Goal: Transaction & Acquisition: Purchase product/service

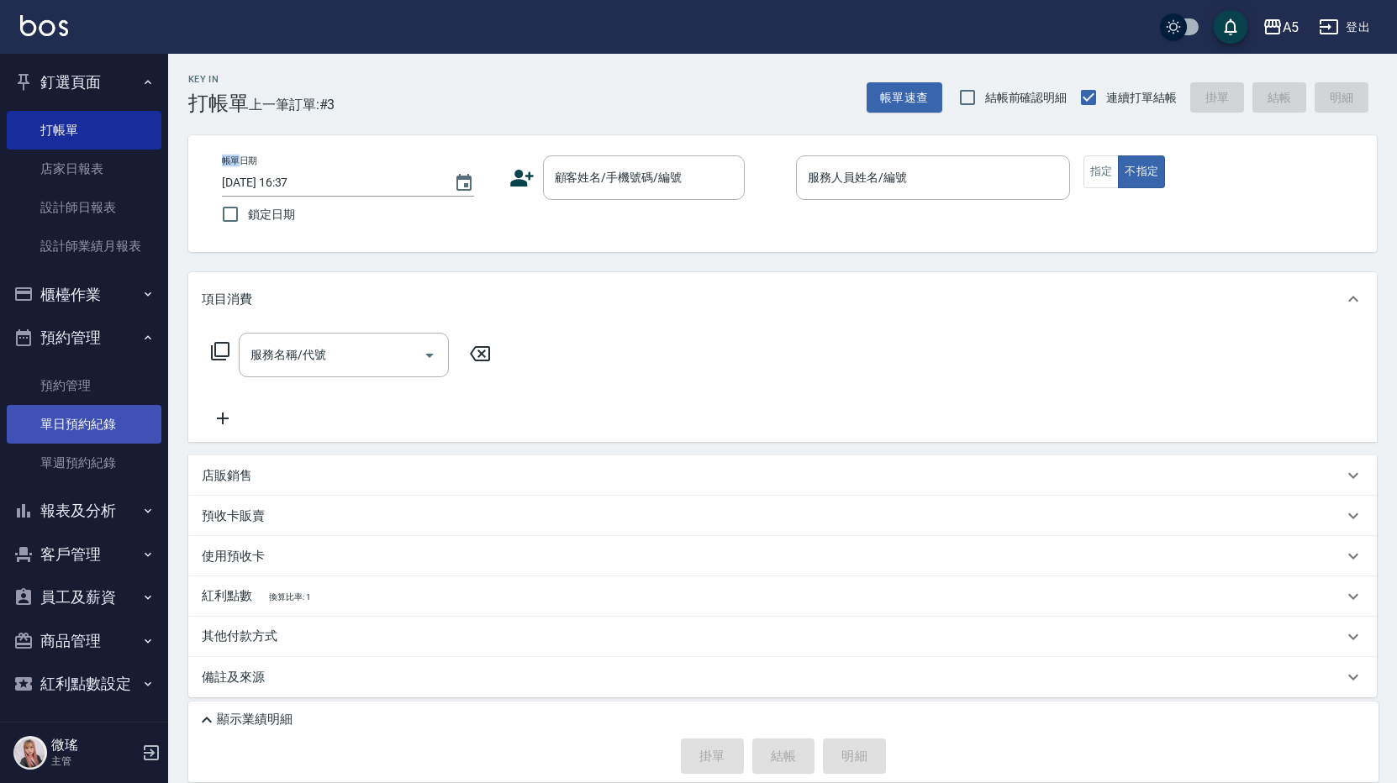
click at [91, 439] on link "單日預約紀錄" at bounding box center [84, 424] width 155 height 39
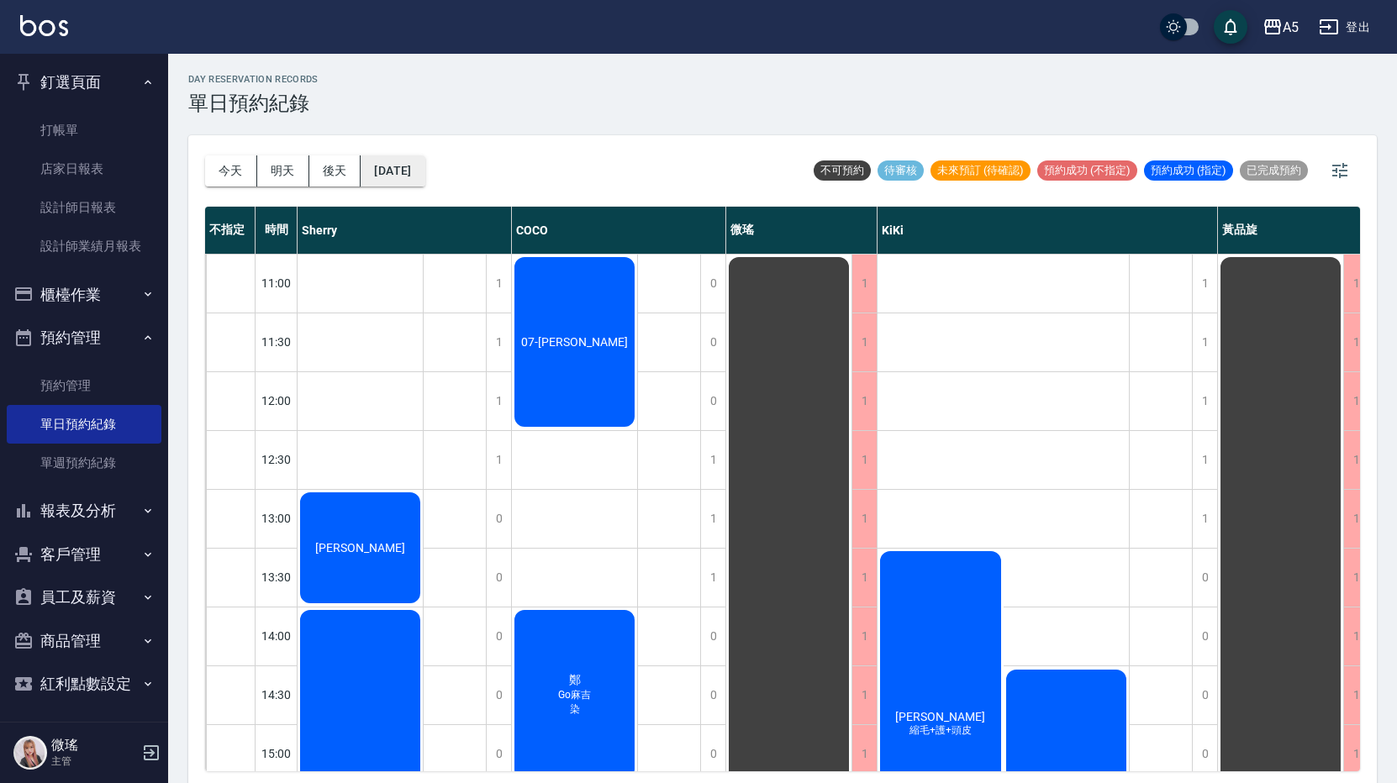
click at [366, 159] on button "[DATE]" at bounding box center [392, 170] width 64 height 31
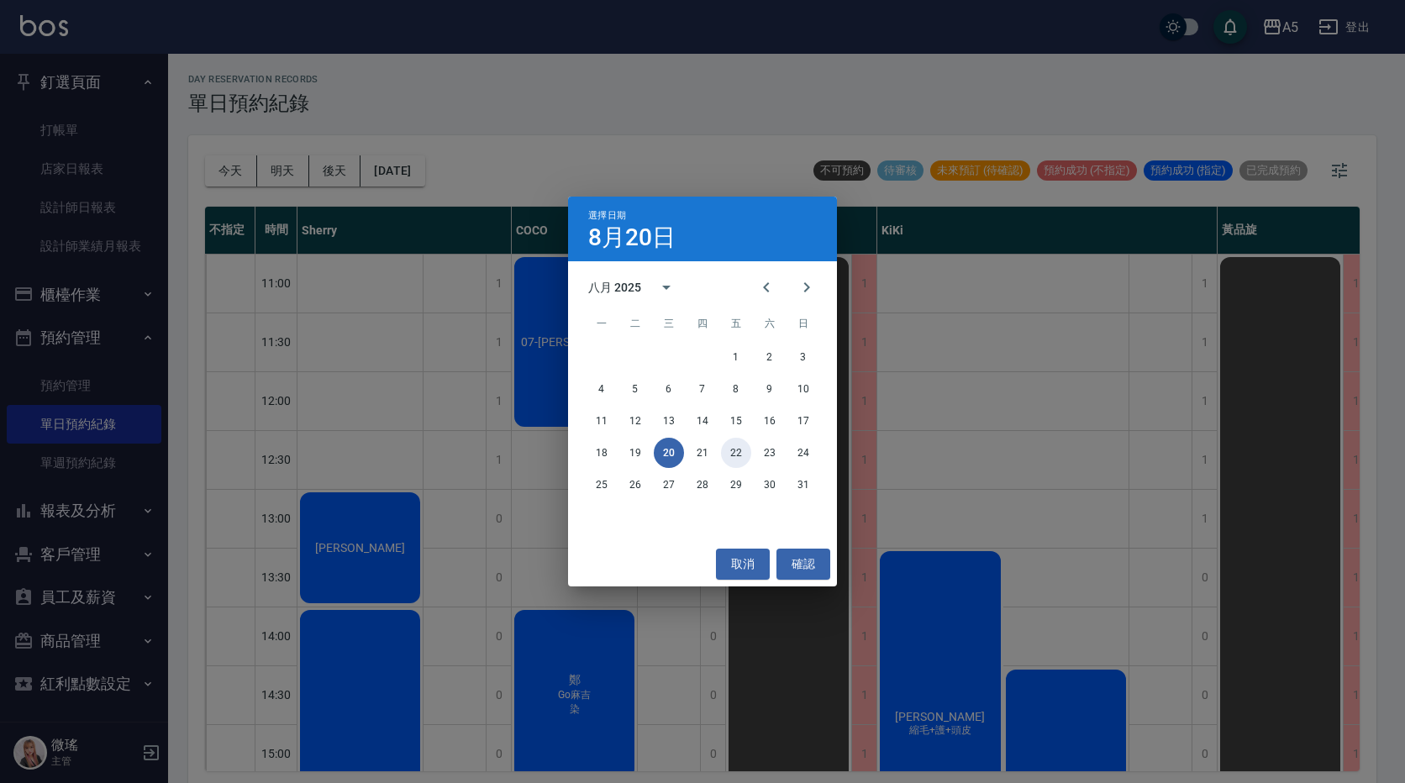
click at [734, 455] on button "22" at bounding box center [736, 453] width 30 height 30
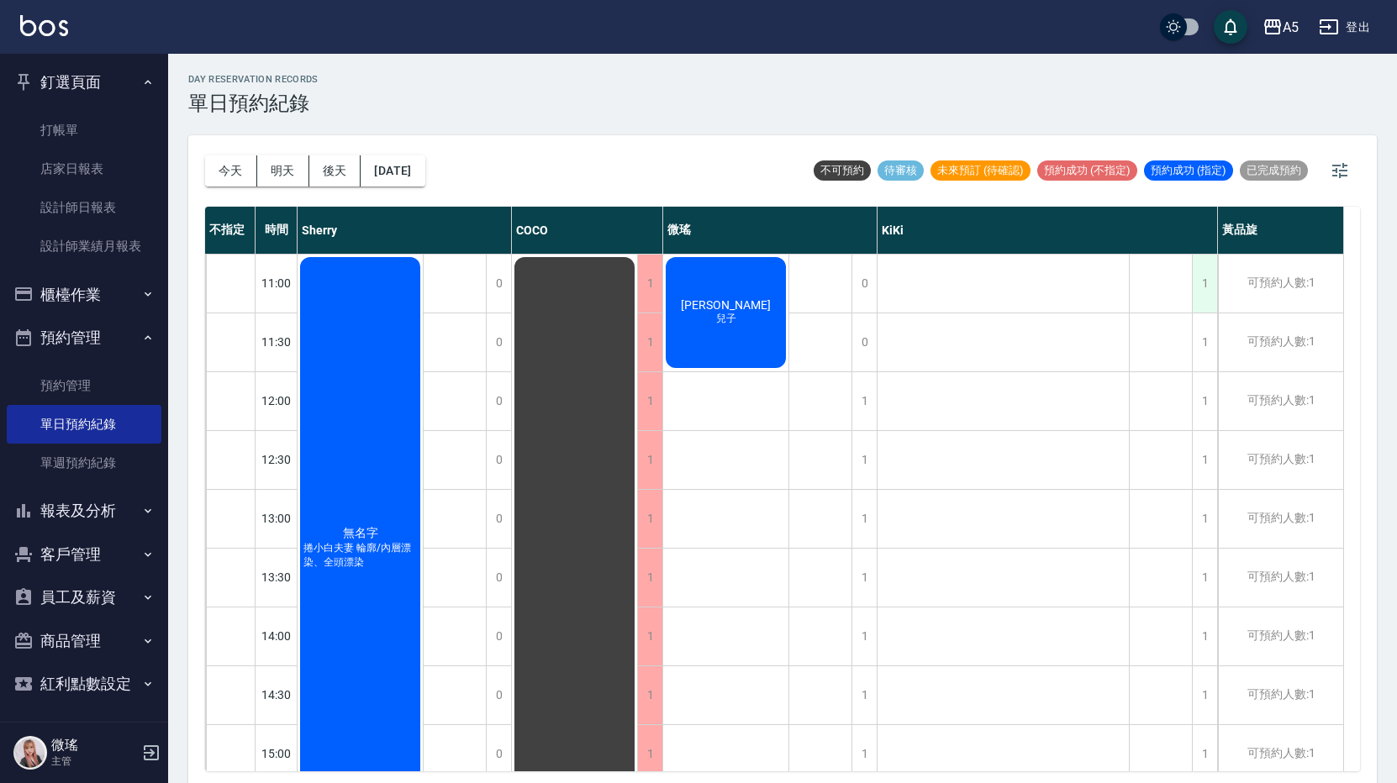
click at [1199, 285] on div "1" at bounding box center [1204, 284] width 25 height 58
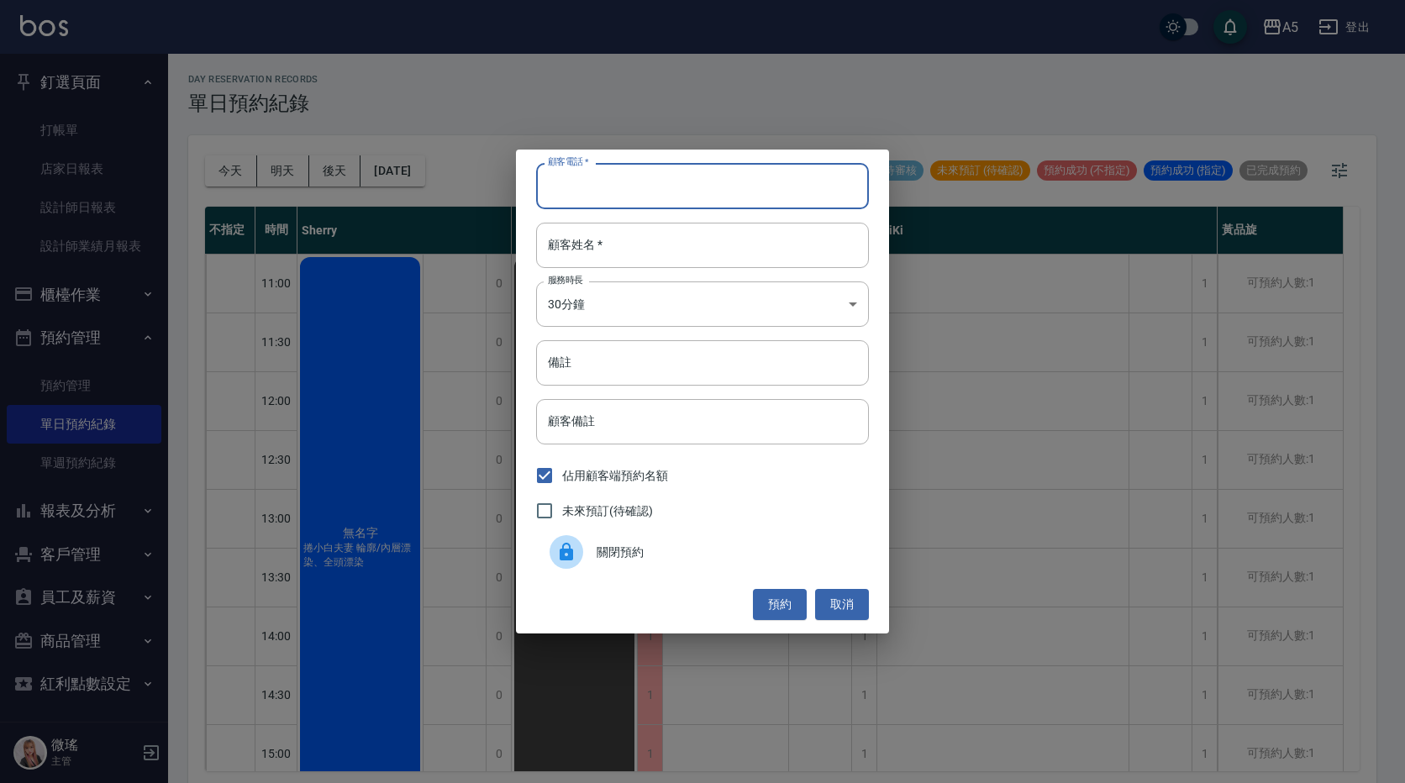
click at [608, 193] on input "顧客電話   *" at bounding box center [702, 185] width 333 height 45
type input "0920251855"
click at [765, 255] on input "顧客姓名   *" at bounding box center [702, 245] width 333 height 45
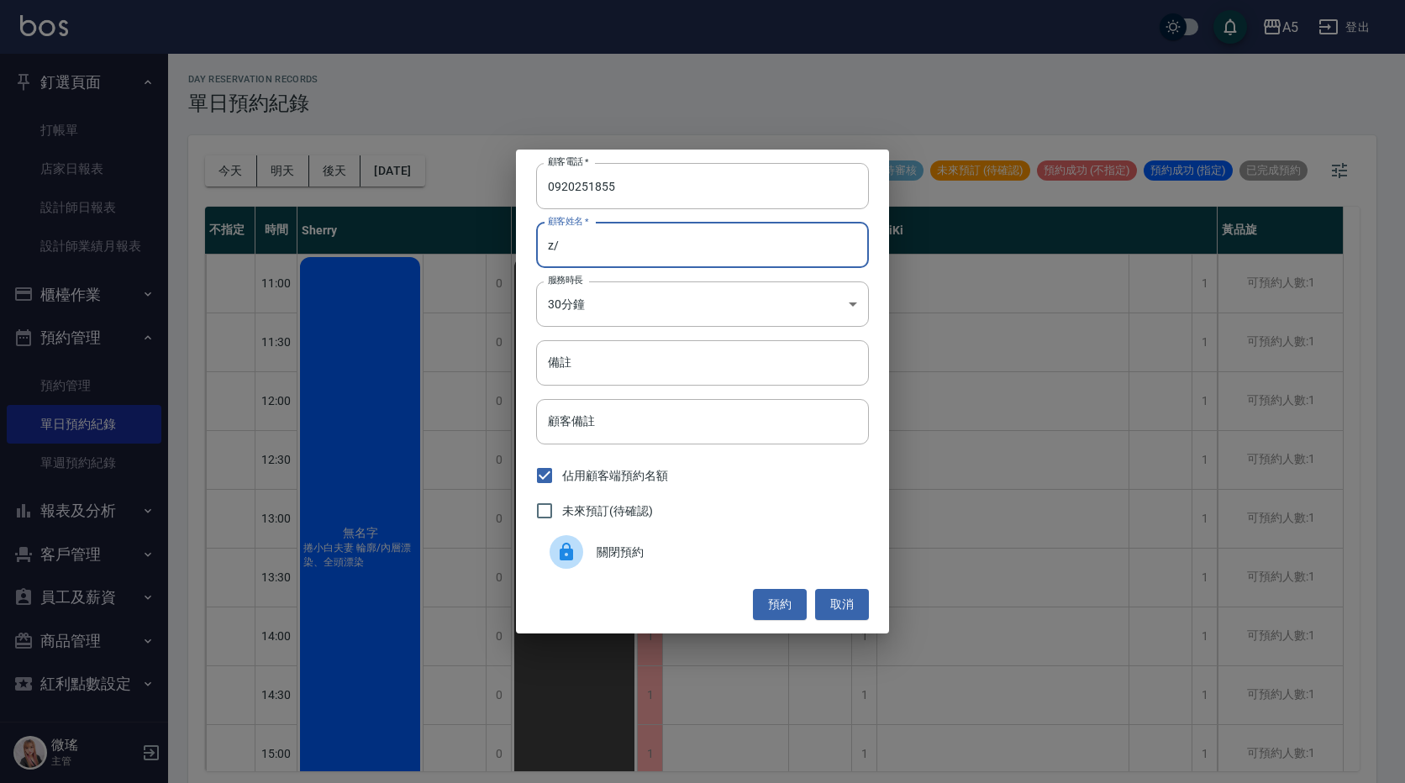
type input "z"
type input "馮小姐"
click at [756, 289] on body "A5 登出 釘選頁面 打帳單 店家日報表 設計師日報表 設計師業績月報表 櫃檯作業 打帳單 帳單列表 現金收支登錄 高階收支登錄 材料自購登錄 每日結帳 排班…" at bounding box center [702, 394] width 1405 height 788
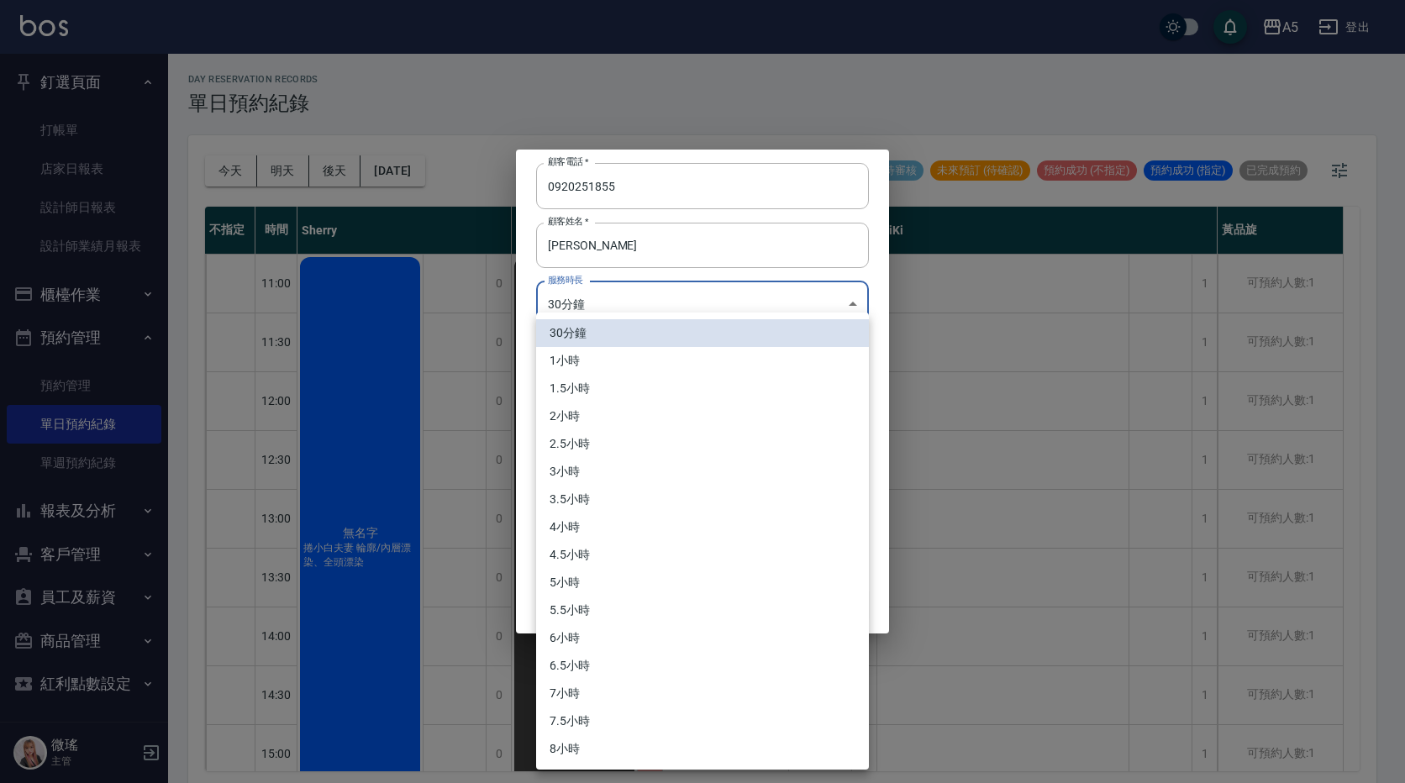
click at [617, 372] on li "1小時" at bounding box center [702, 361] width 333 height 28
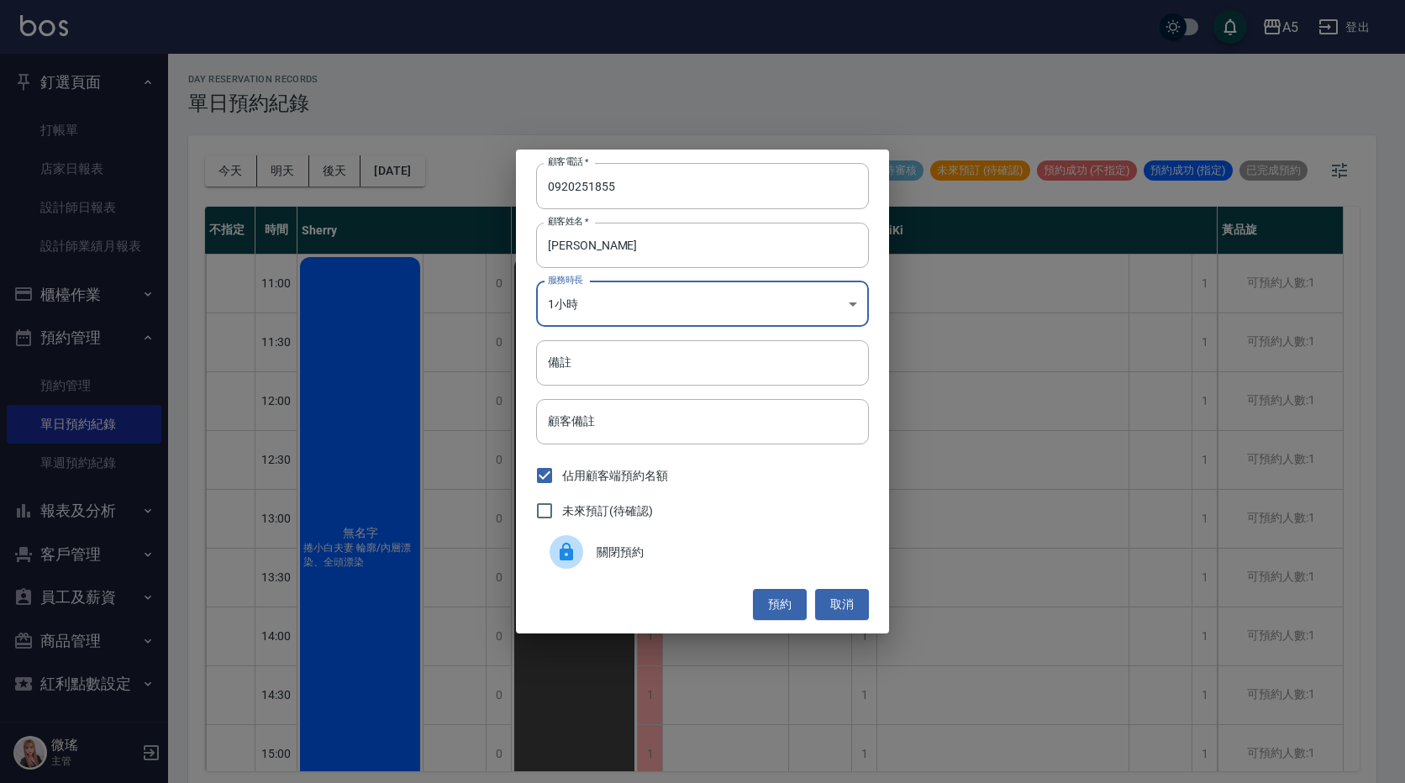
type input "2"
click at [608, 359] on input "備註" at bounding box center [702, 362] width 333 height 45
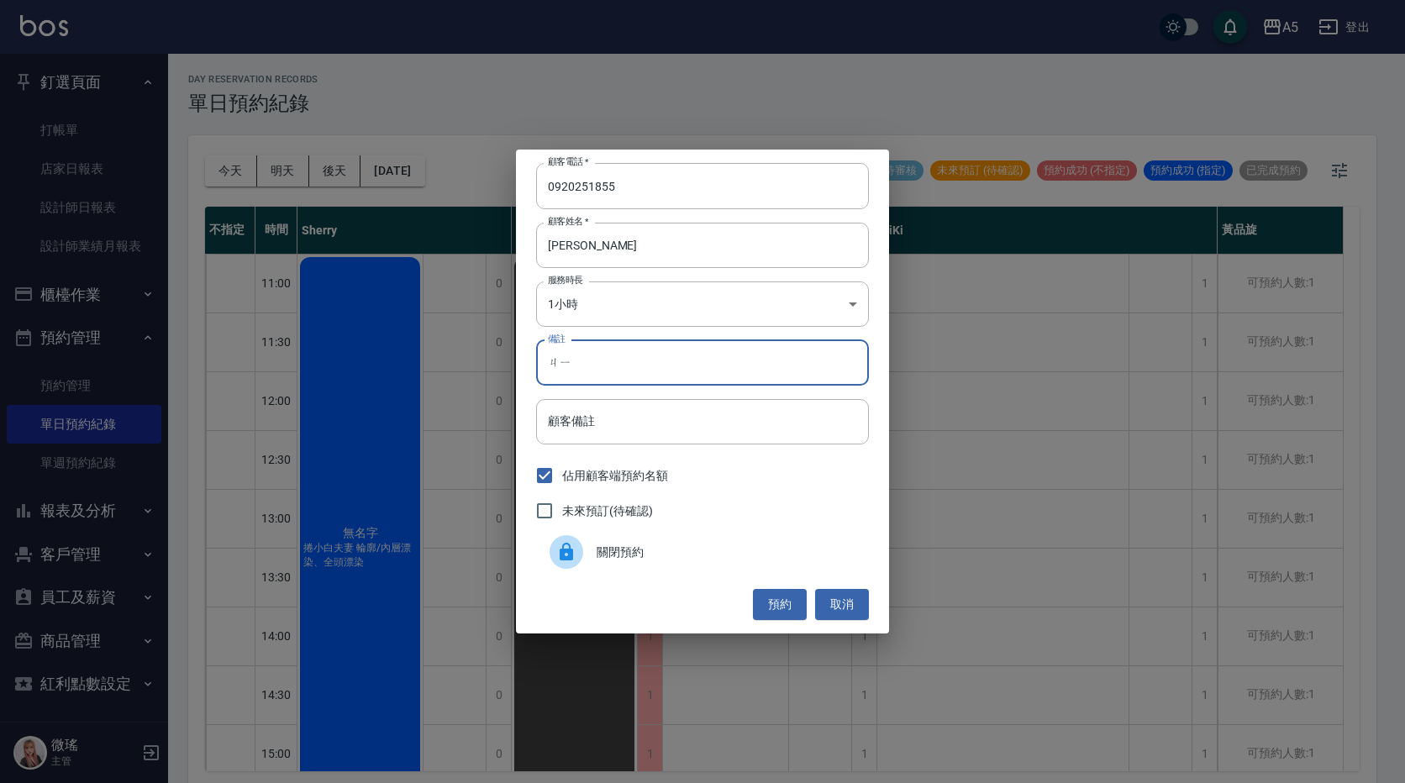
type input "ㄐ"
type input "洗剪"
click at [638, 509] on span "未來預訂(待確認)" at bounding box center [607, 511] width 91 height 18
click at [562, 509] on input "未來預訂(待確認)" at bounding box center [544, 510] width 35 height 35
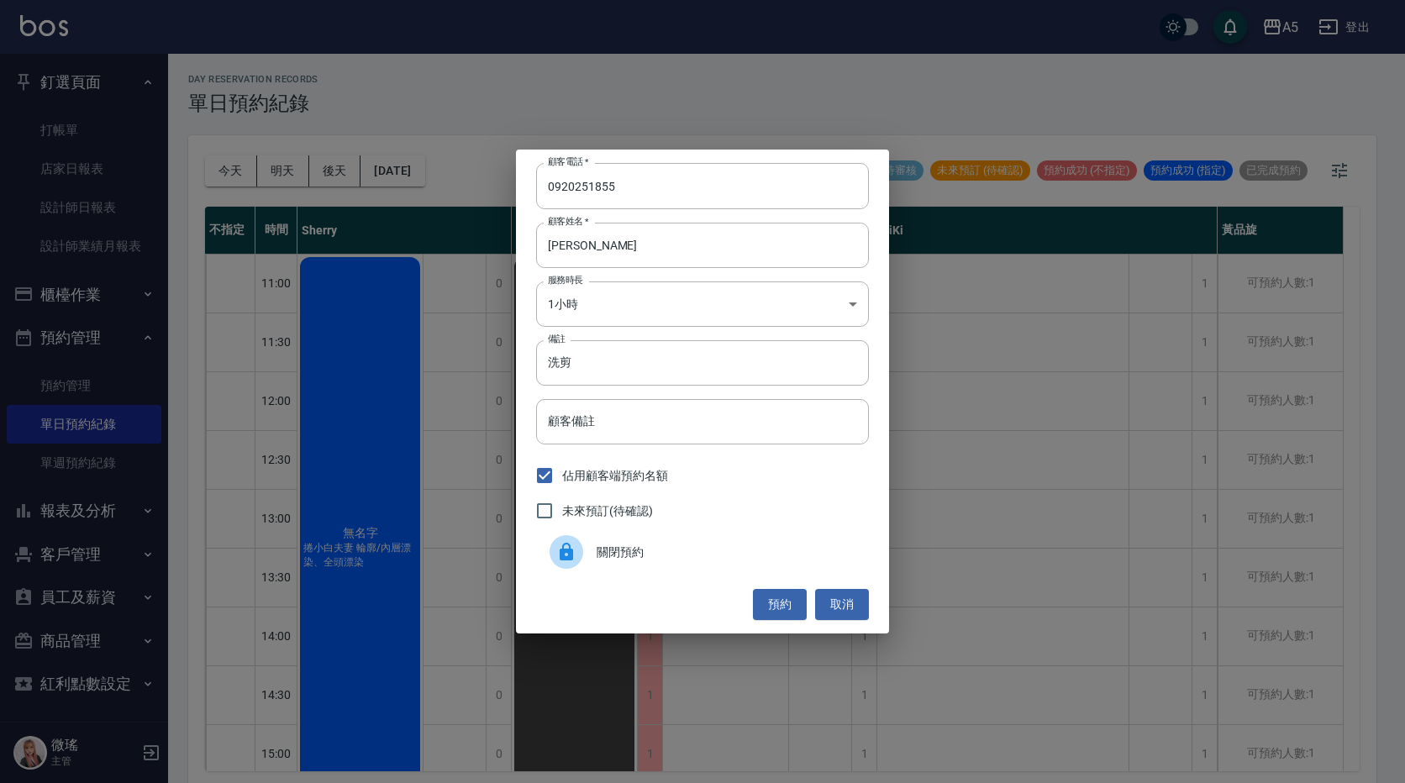
checkbox input "true"
click at [781, 615] on button "預約" at bounding box center [780, 604] width 54 height 31
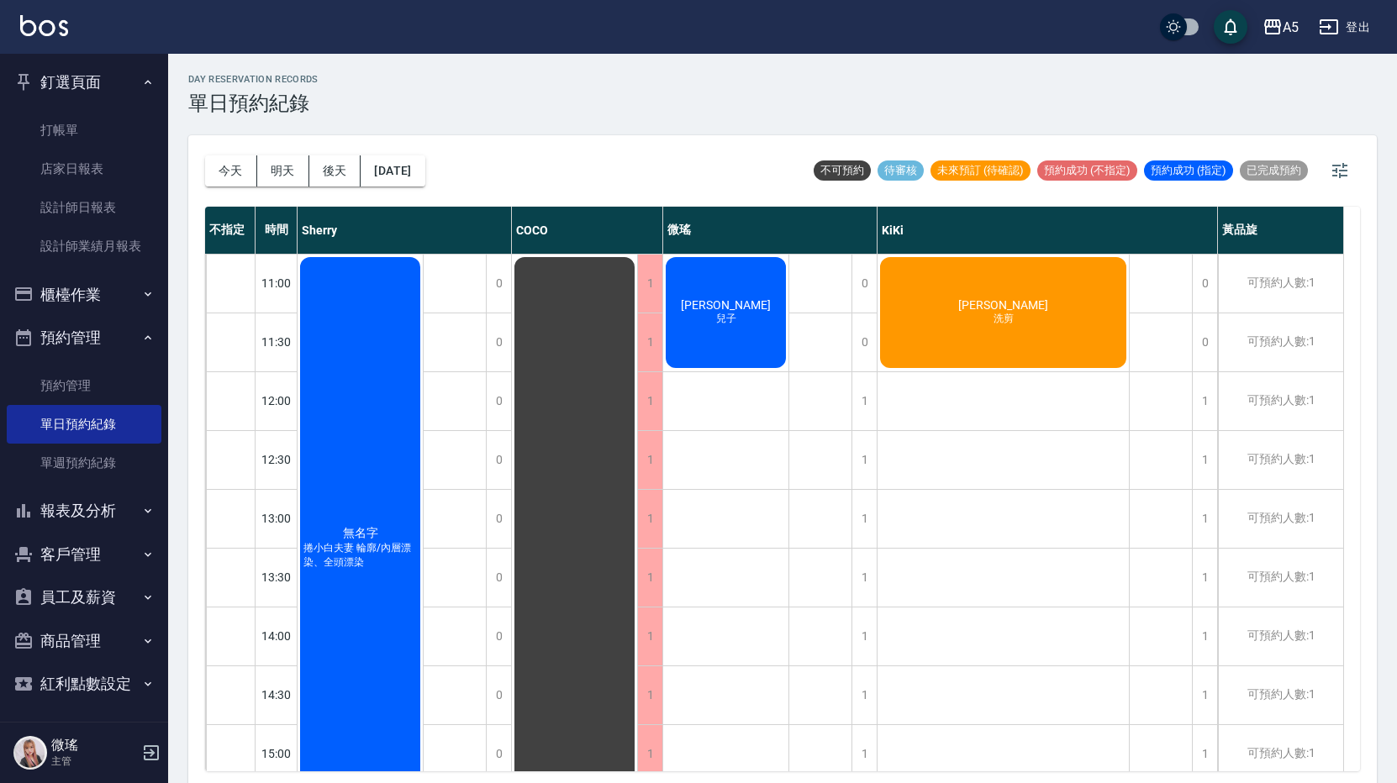
click at [781, 615] on div "吳純純 兒子" at bounding box center [726, 783] width 126 height 1059
click at [73, 517] on button "報表及分析" at bounding box center [84, 511] width 155 height 44
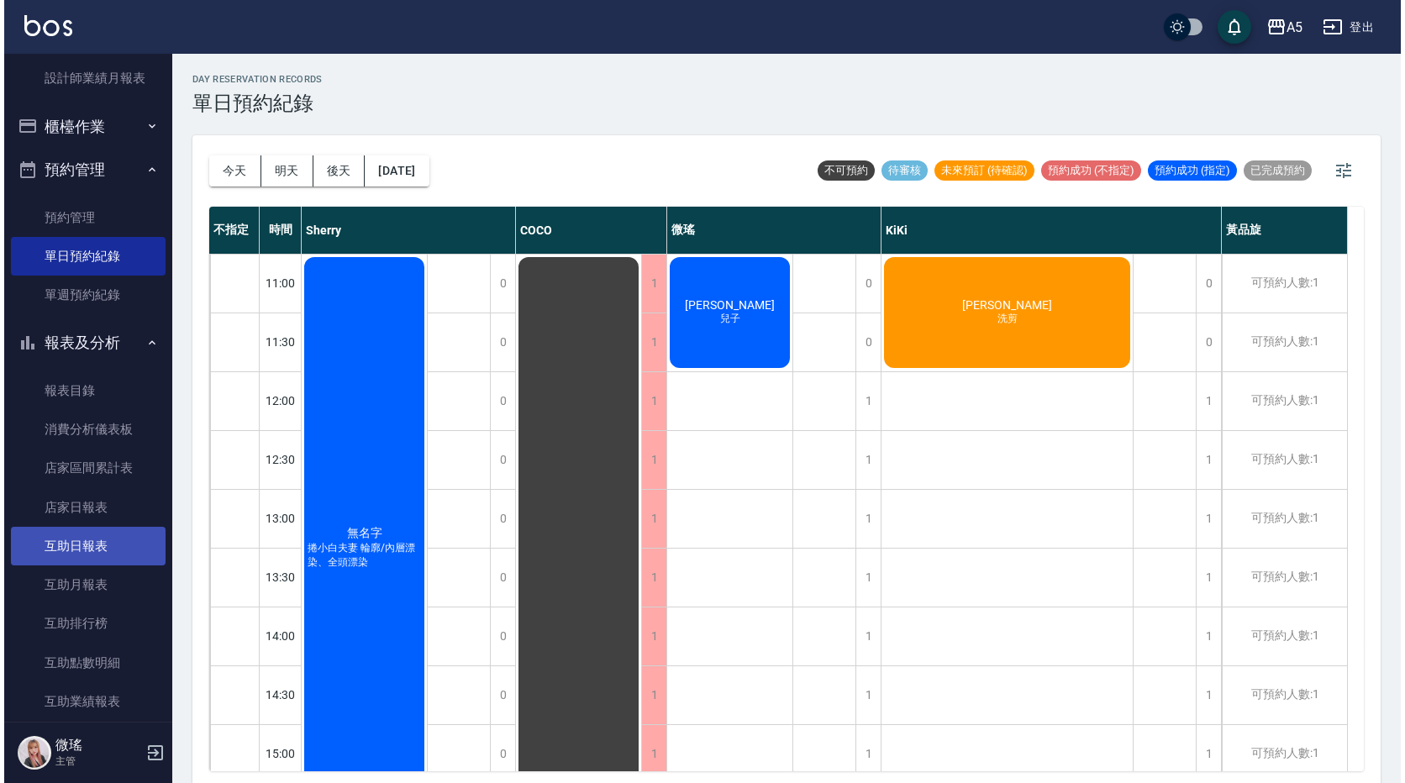
scroll to position [336, 0]
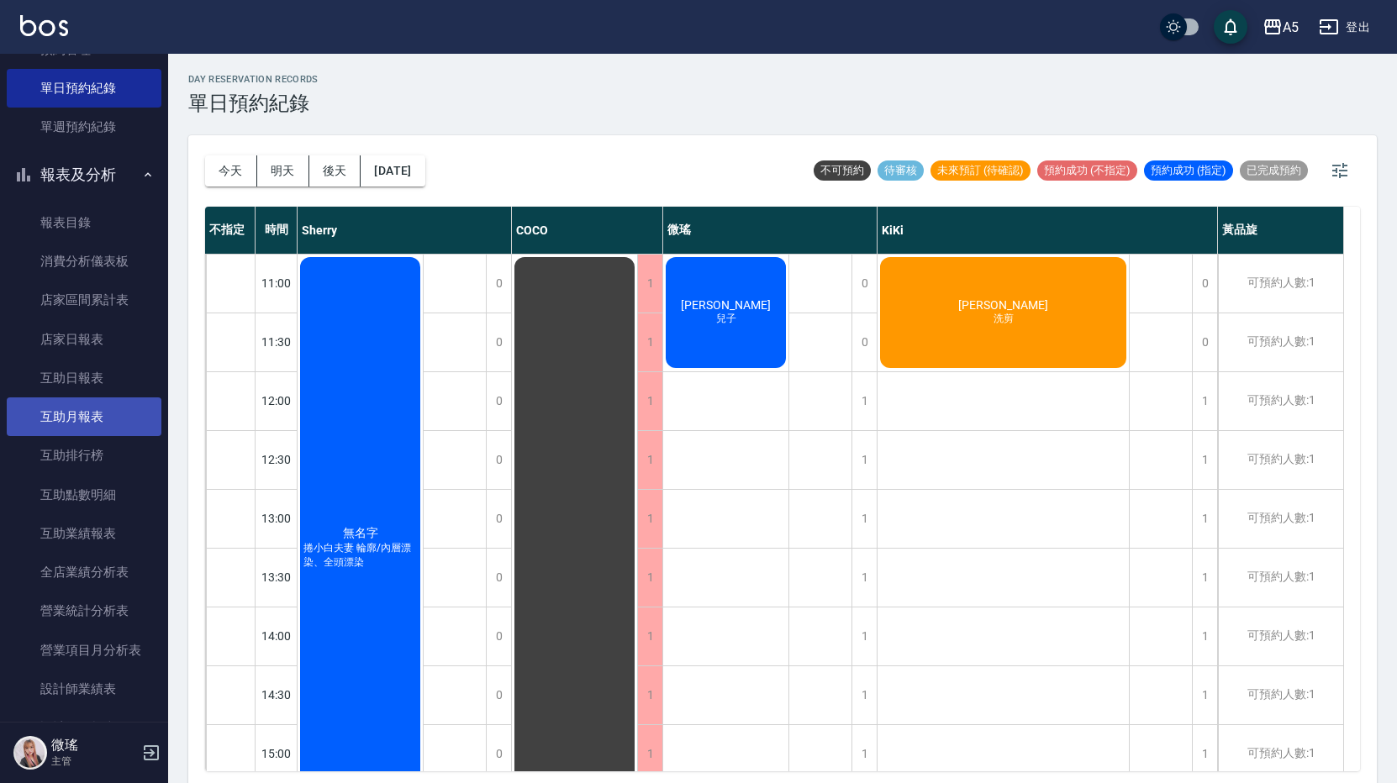
click at [98, 418] on link "互助月報表" at bounding box center [84, 416] width 155 height 39
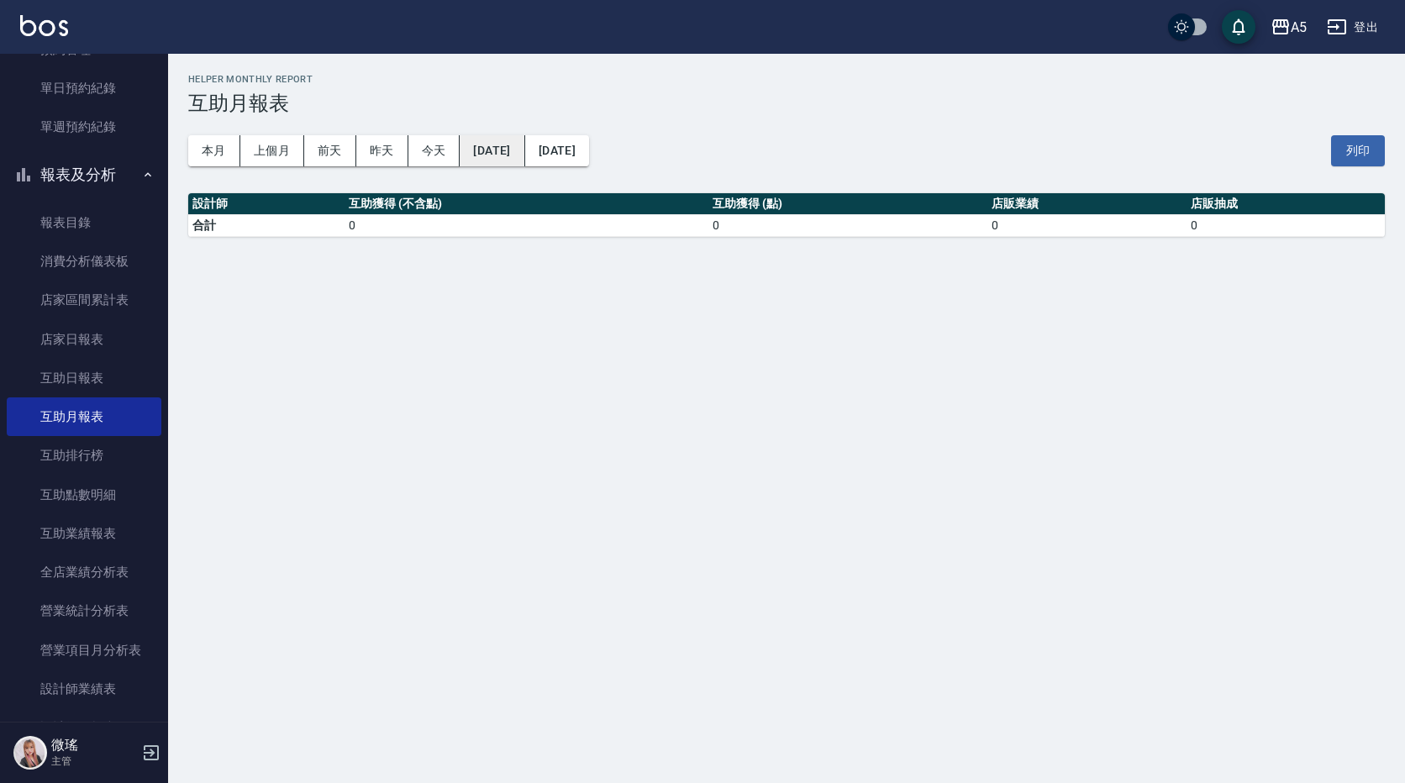
click at [519, 150] on button "[DATE]" at bounding box center [492, 150] width 65 height 31
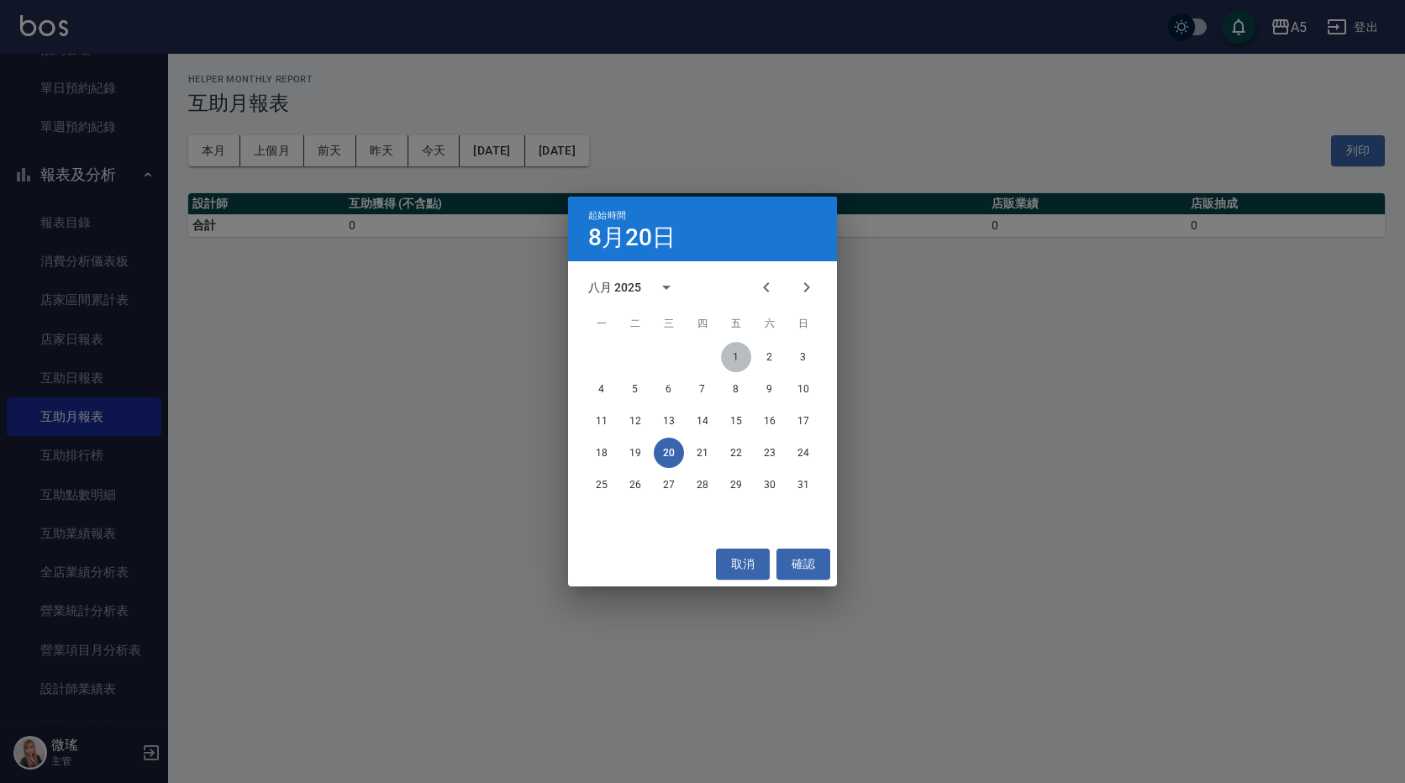
click at [727, 355] on button "1" at bounding box center [736, 357] width 30 height 30
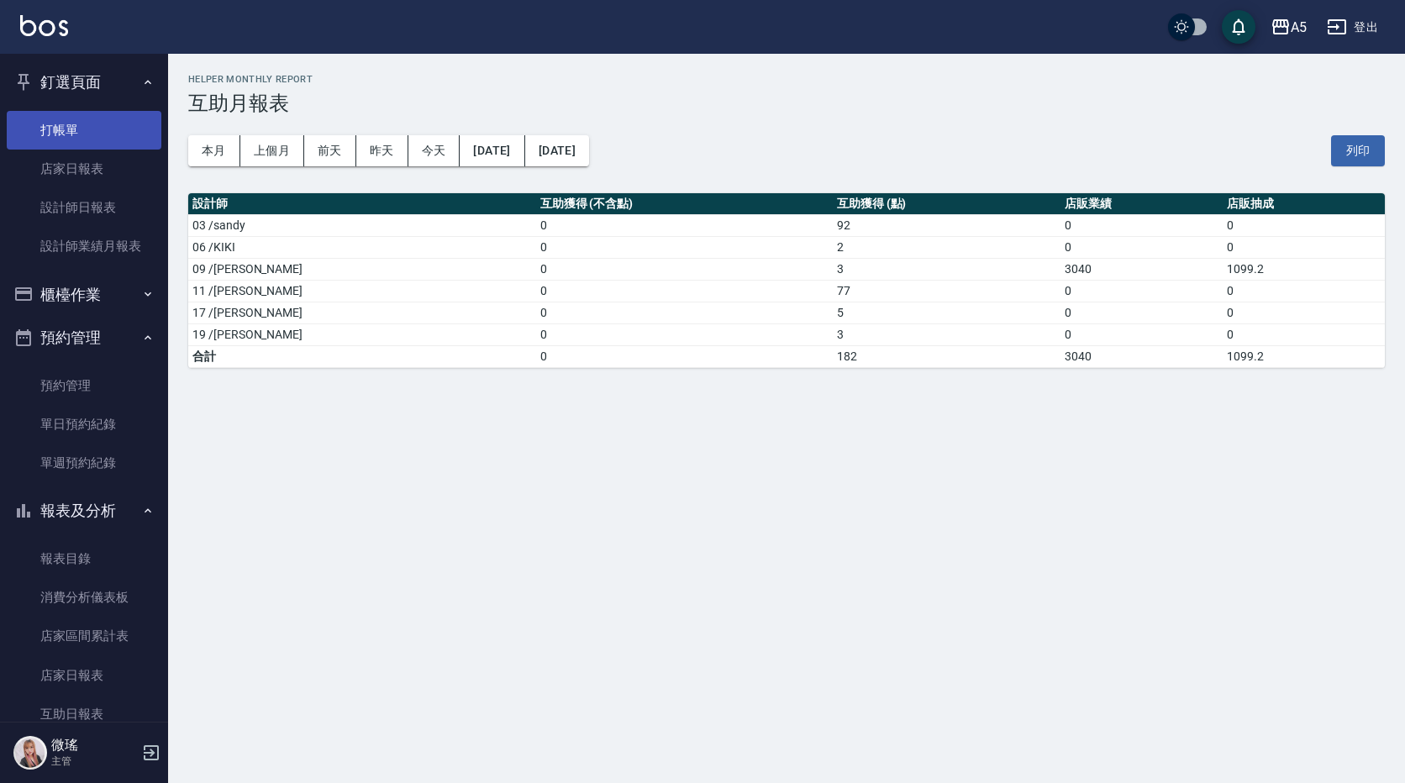
click at [116, 114] on link "打帳單" at bounding box center [84, 130] width 155 height 39
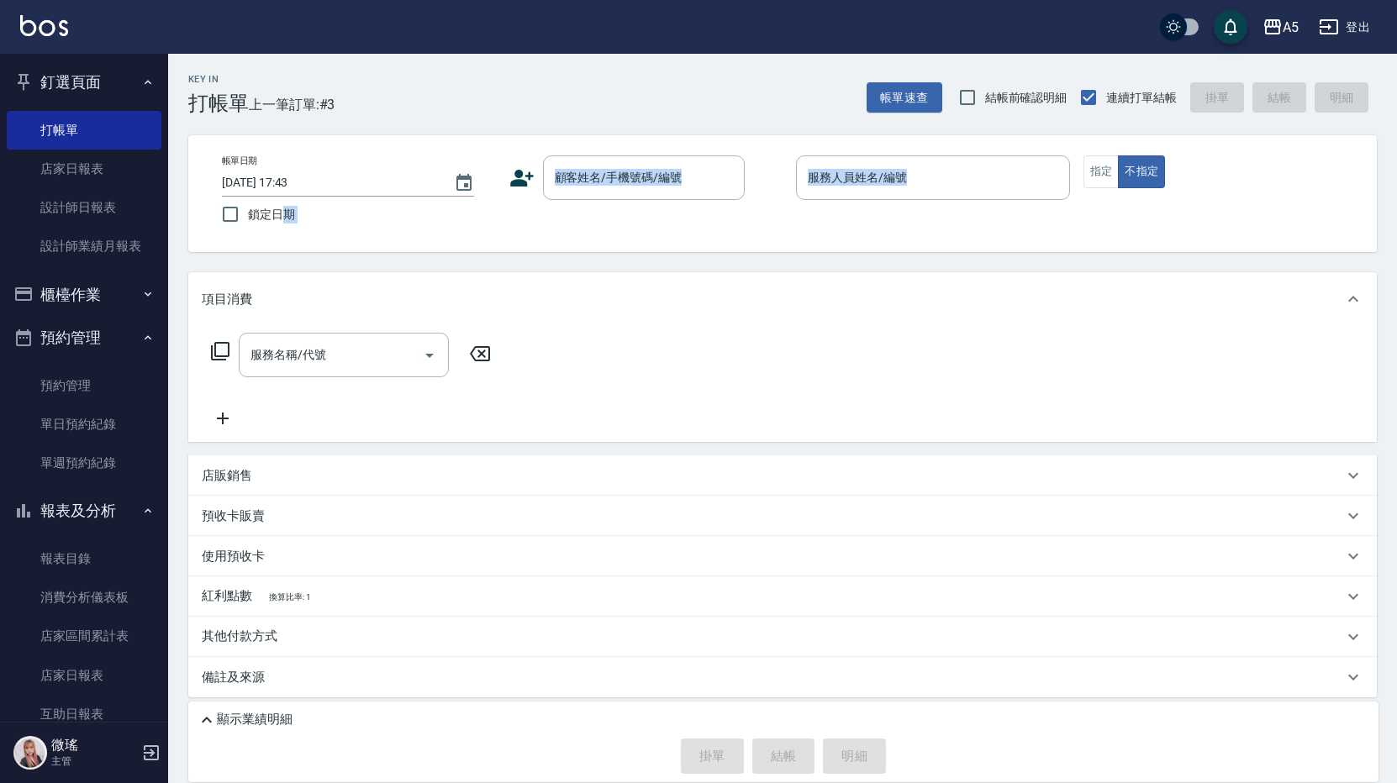
drag, startPoint x: 270, startPoint y: 257, endPoint x: 287, endPoint y: 218, distance: 42.9
click at [287, 218] on div "Key In 打帳單 上一筆訂單:#3 帳單速查 結帳前確認明細 連續打單結帳 掛單 結帳 明細 帳單日期 2025/08/20 17:43 鎖定日期 顧客姓…" at bounding box center [782, 422] width 1229 height 736
click at [52, 426] on link "單日預約紀錄" at bounding box center [84, 424] width 155 height 39
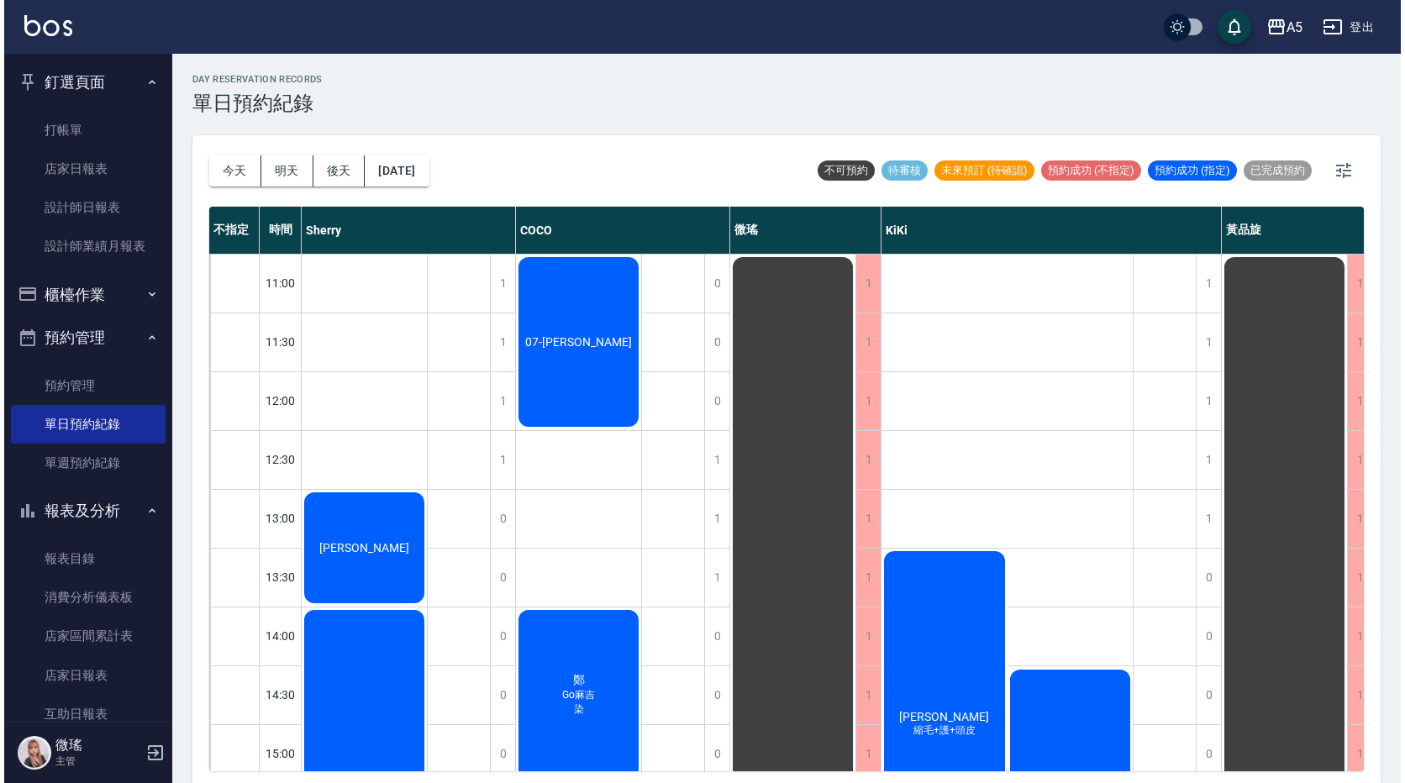
scroll to position [336, 0]
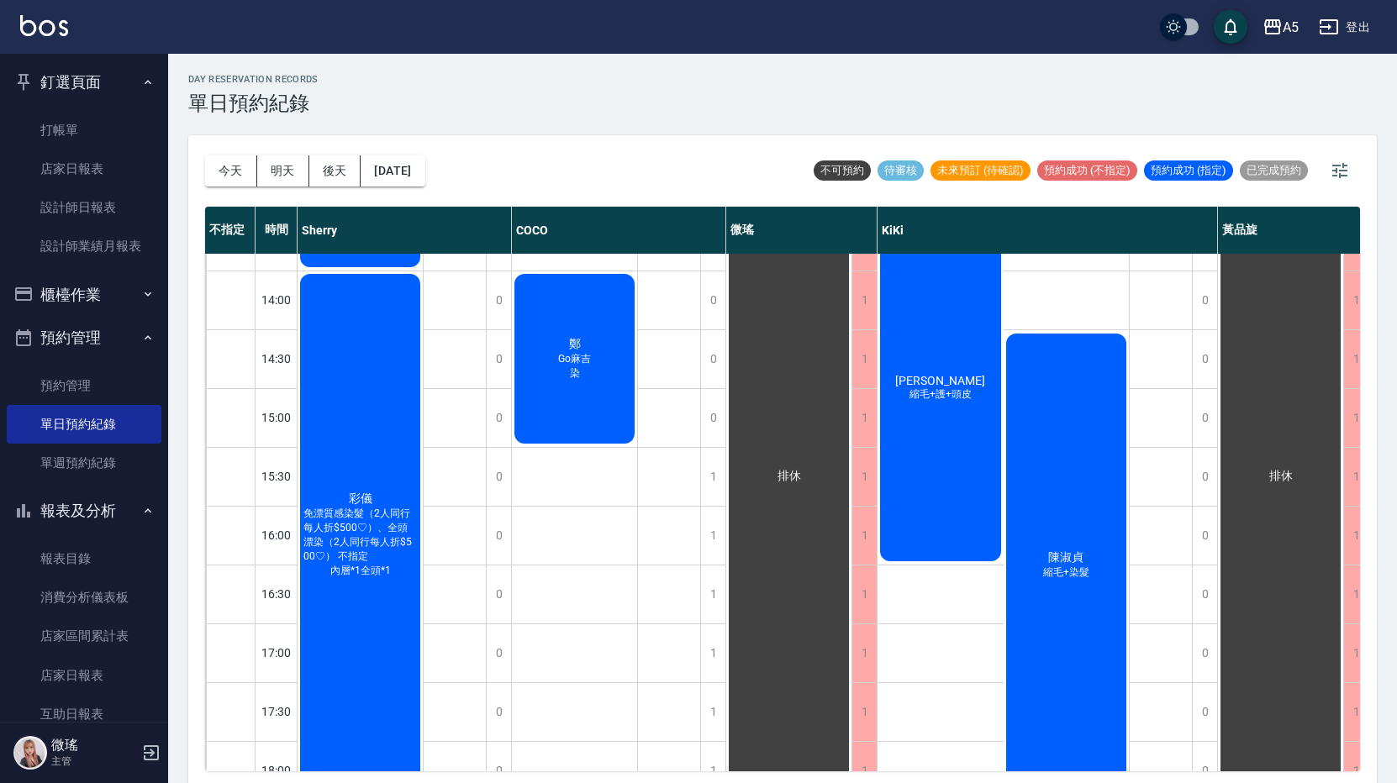
click at [364, 218] on span "縮毛+護+頭皮" at bounding box center [360, 218] width 7 height 0
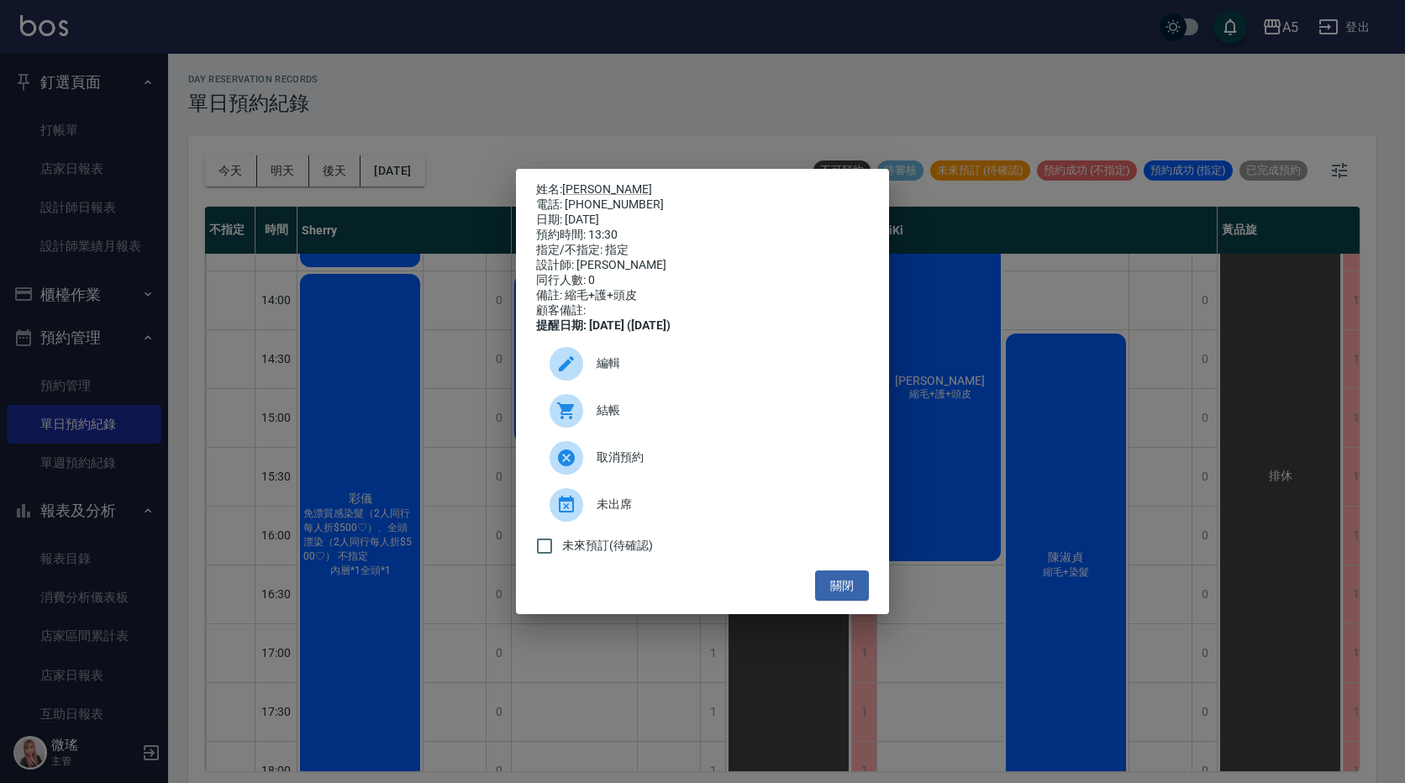
click at [669, 406] on div "結帳" at bounding box center [702, 410] width 333 height 47
click at [834, 595] on button "關閉" at bounding box center [842, 586] width 54 height 31
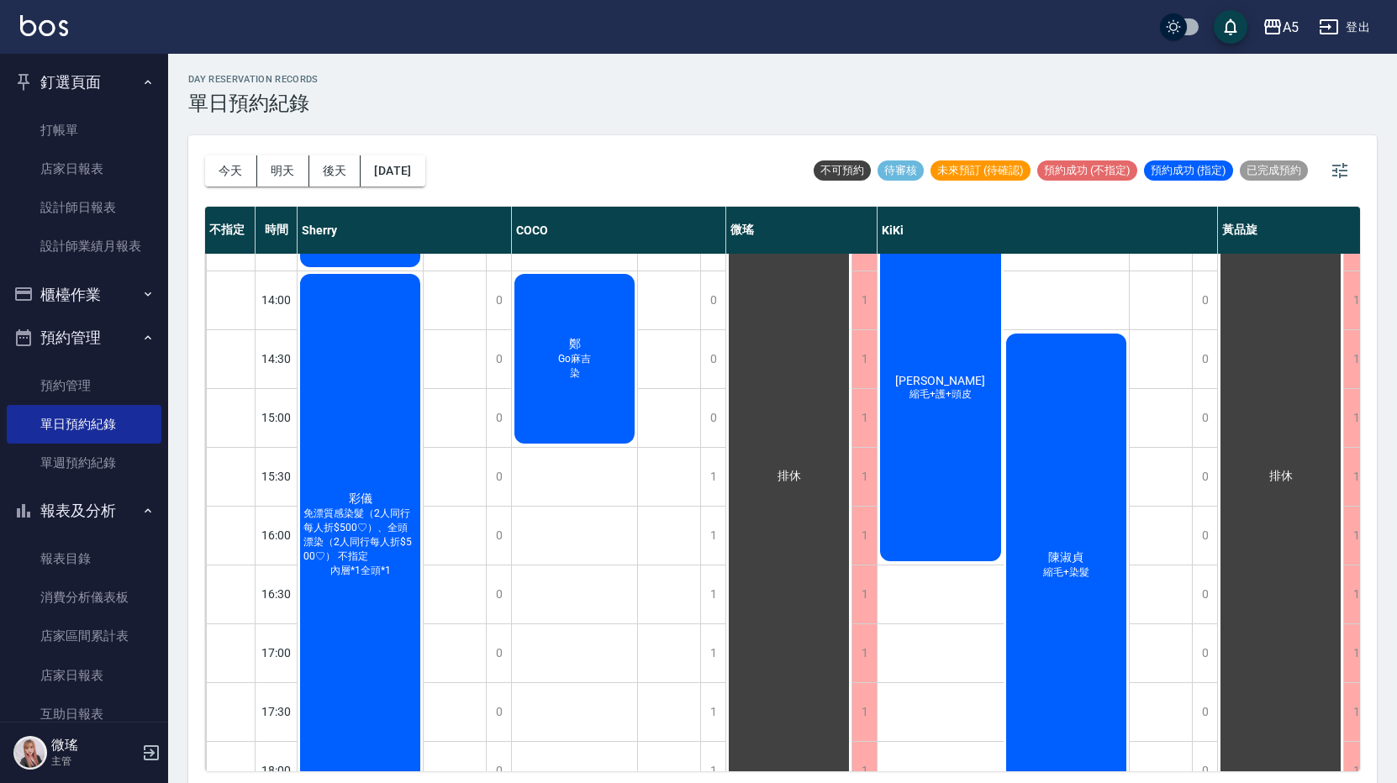
click at [1087, 471] on div "陳淑貞 縮毛+染髮" at bounding box center [1066, 565] width 126 height 469
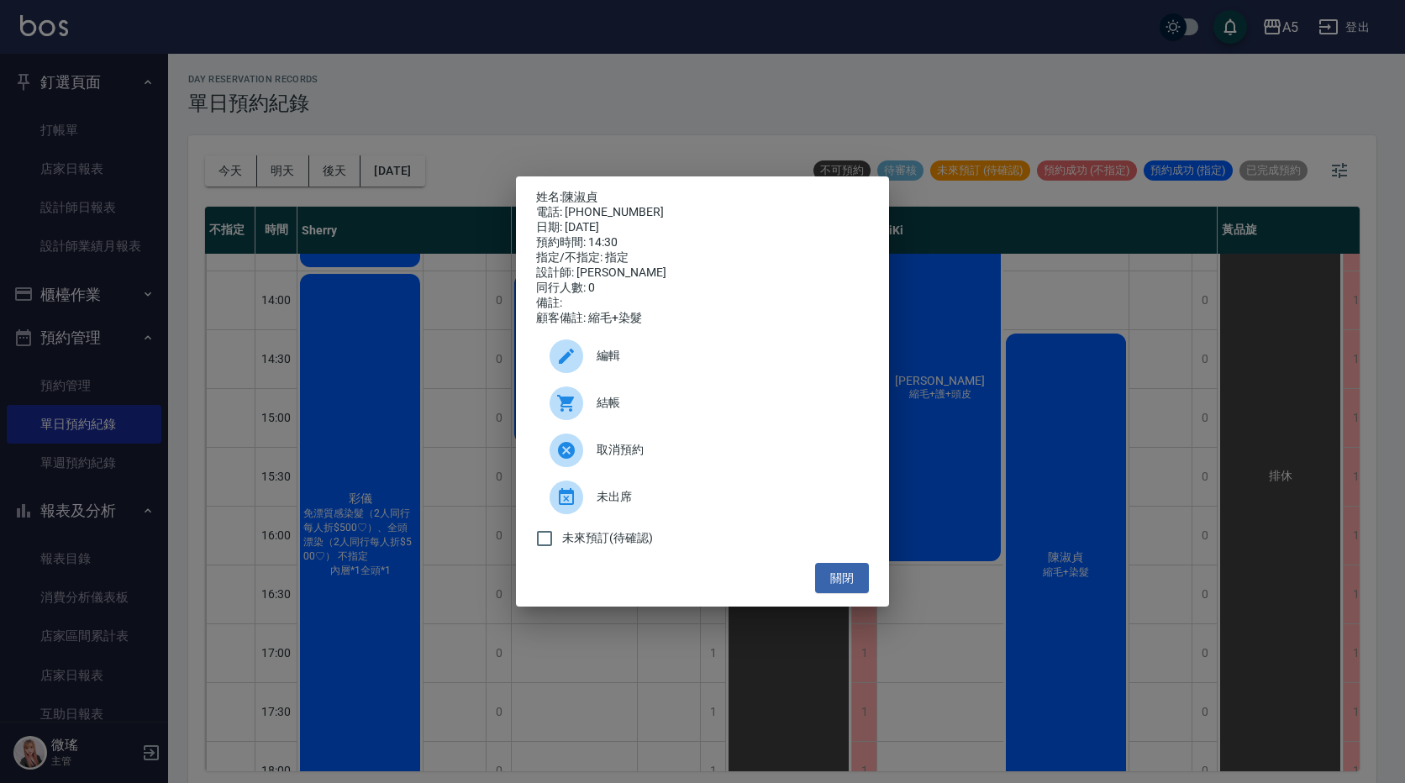
click at [640, 412] on span "結帳" at bounding box center [726, 403] width 259 height 18
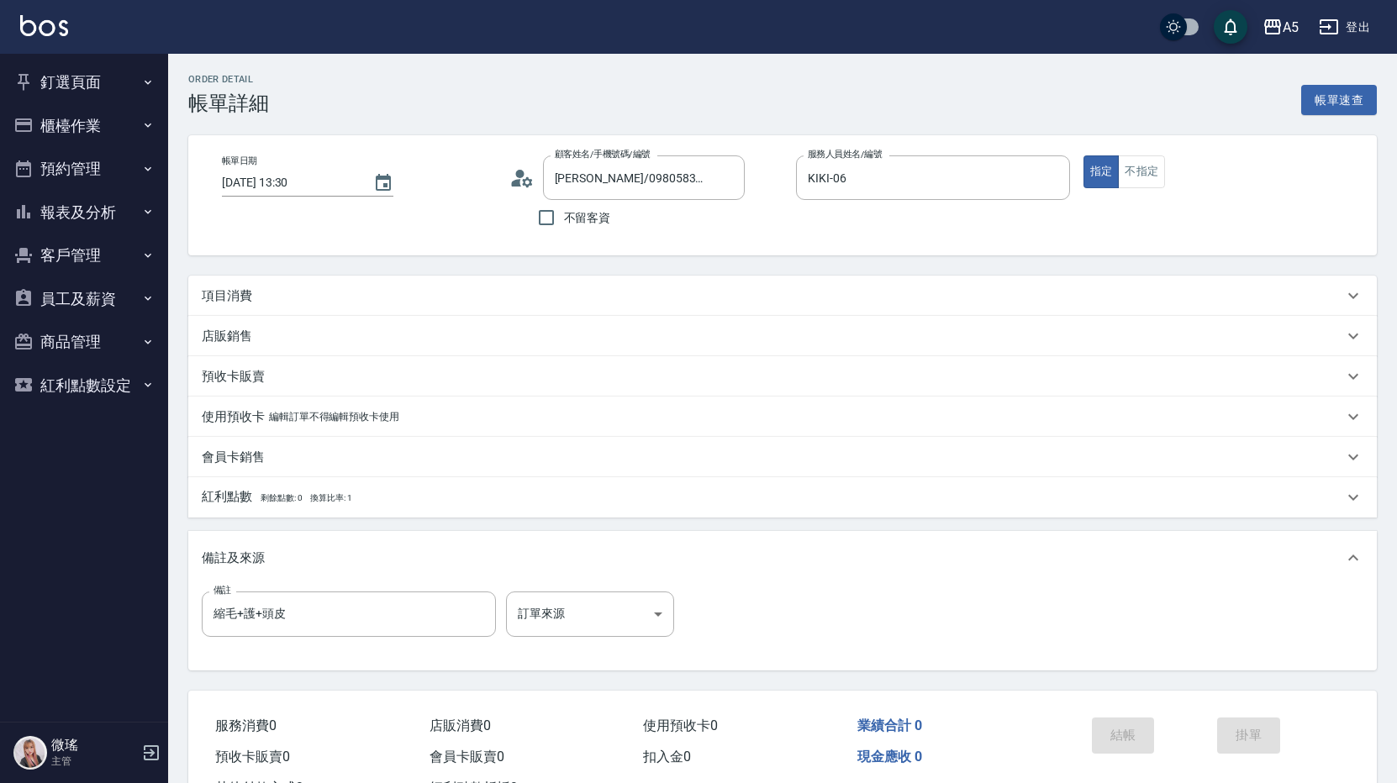
click at [512, 289] on div "項目消費" at bounding box center [772, 296] width 1141 height 18
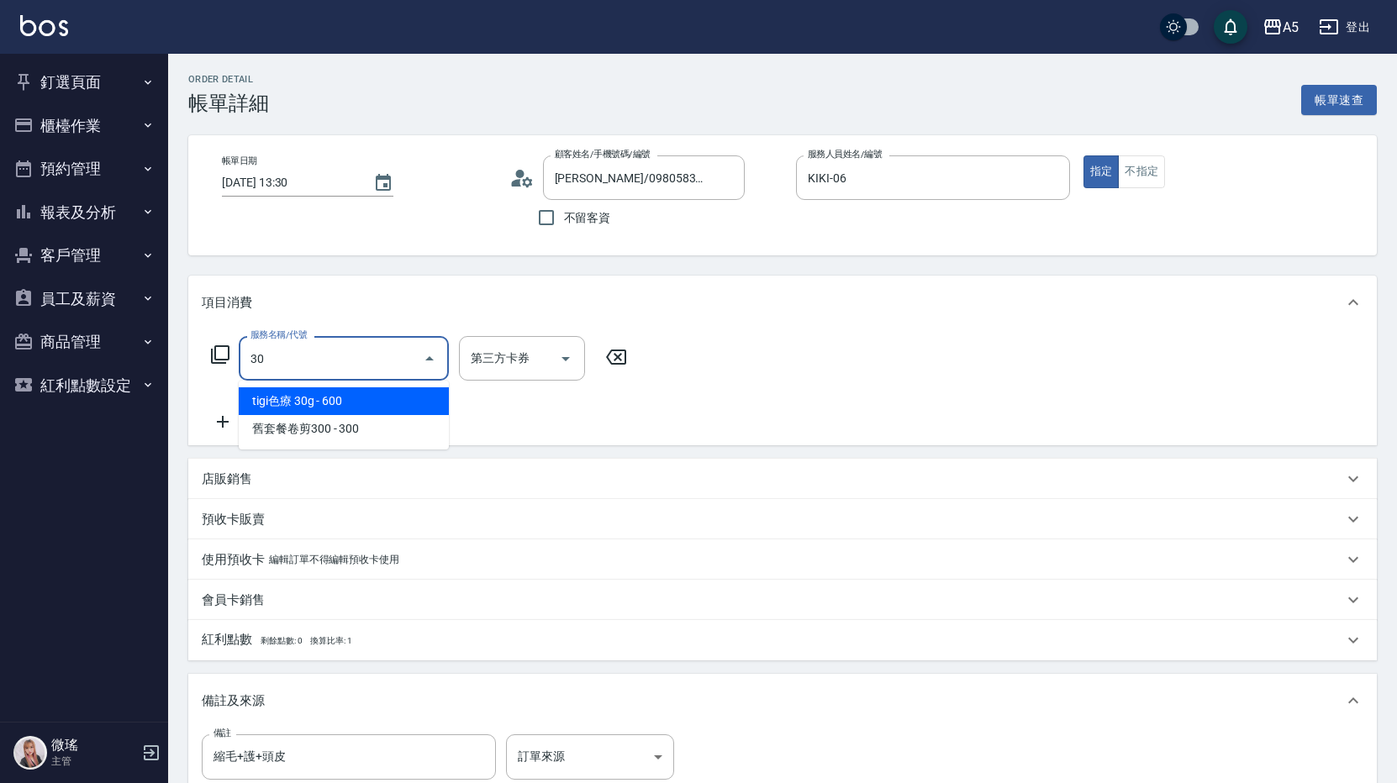
type input "301"
type input "150"
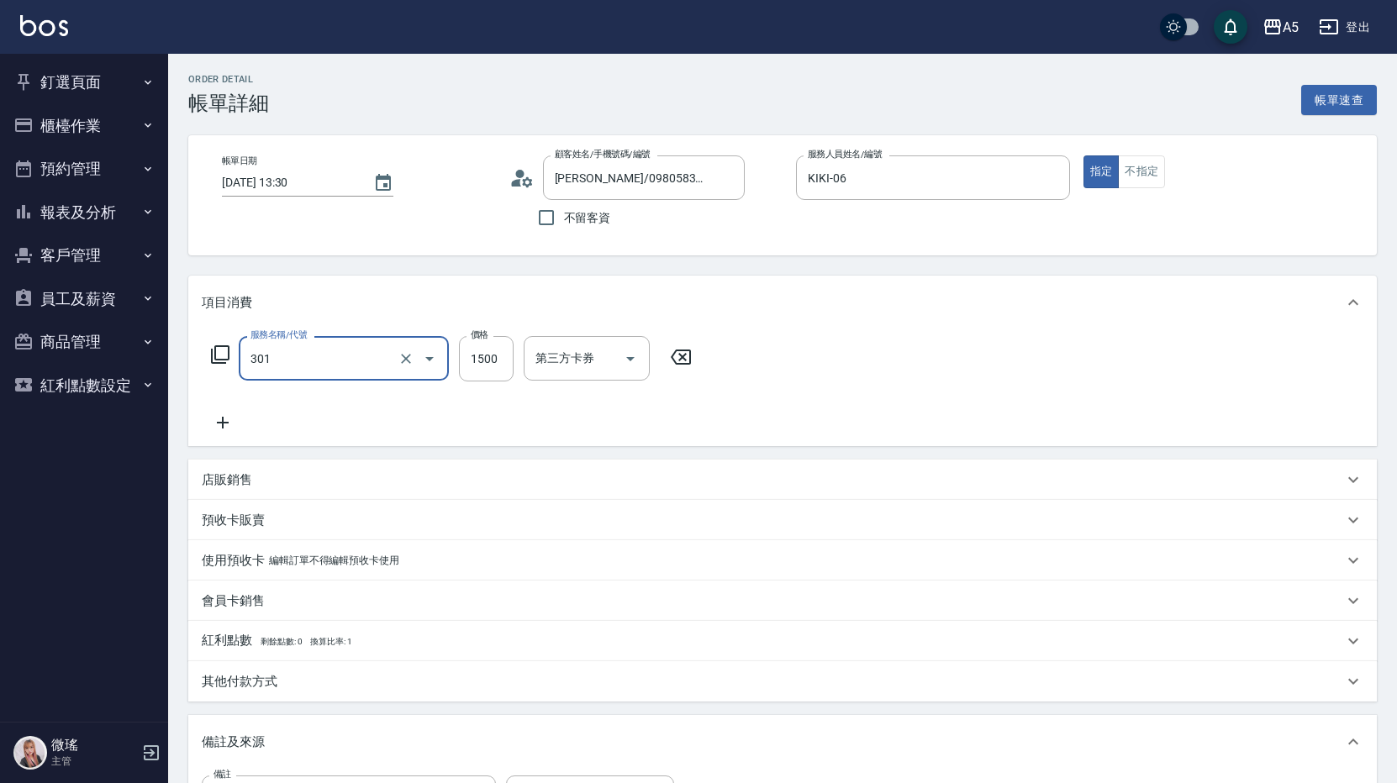
type input "燙髮(301)"
type input "0"
type input "200"
type input "20"
type input "2000"
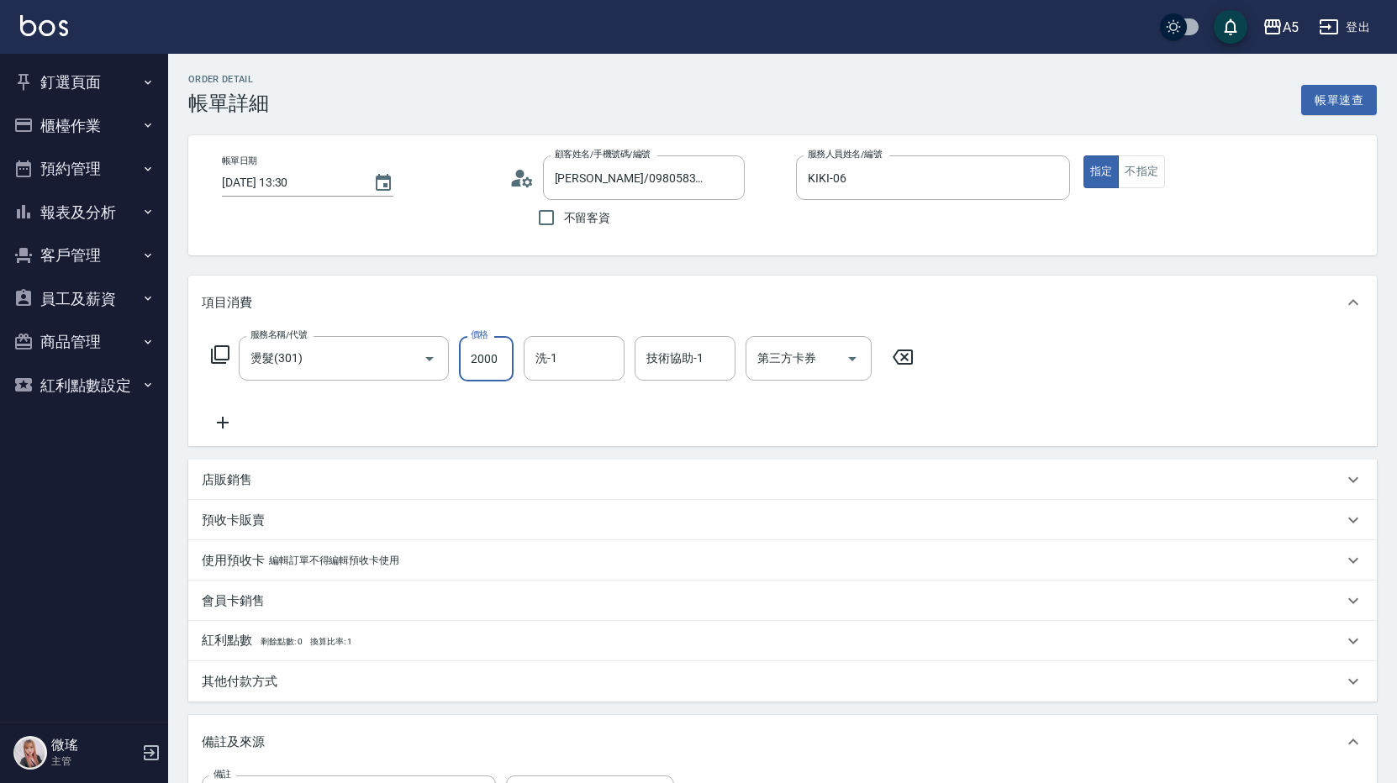
type input "200"
type input "2000"
click at [232, 425] on icon at bounding box center [223, 423] width 42 height 20
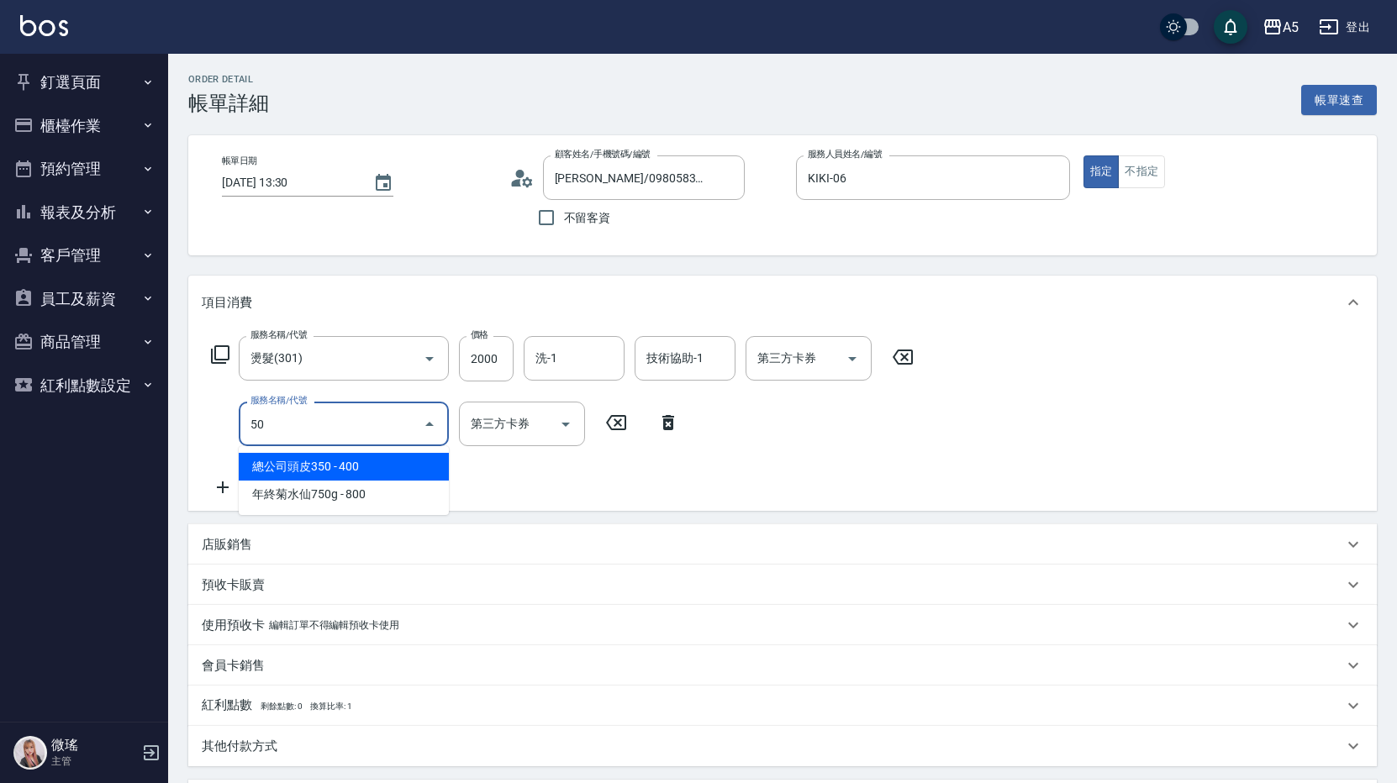
type input "501"
type input "300"
type input "染髮(501)"
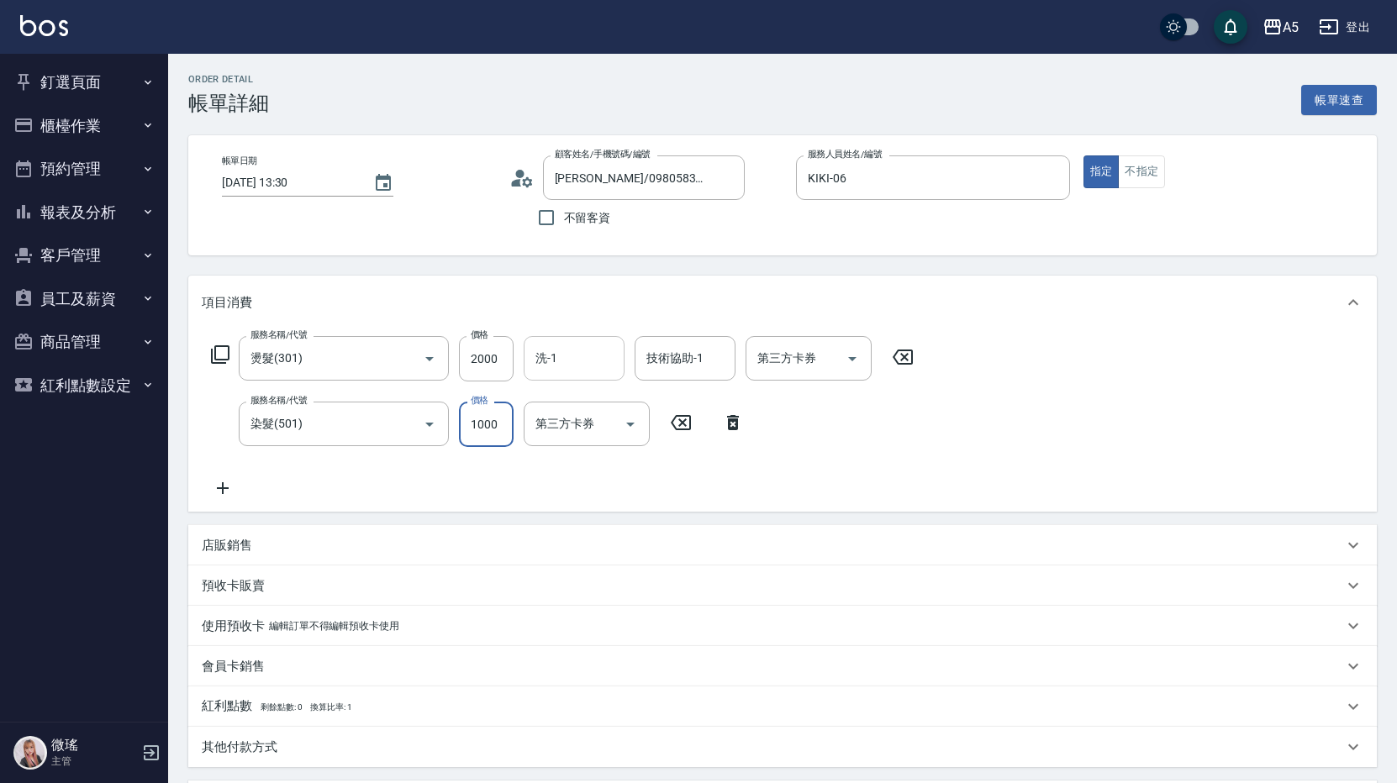
click at [572, 360] on input "洗-1" at bounding box center [574, 358] width 86 height 29
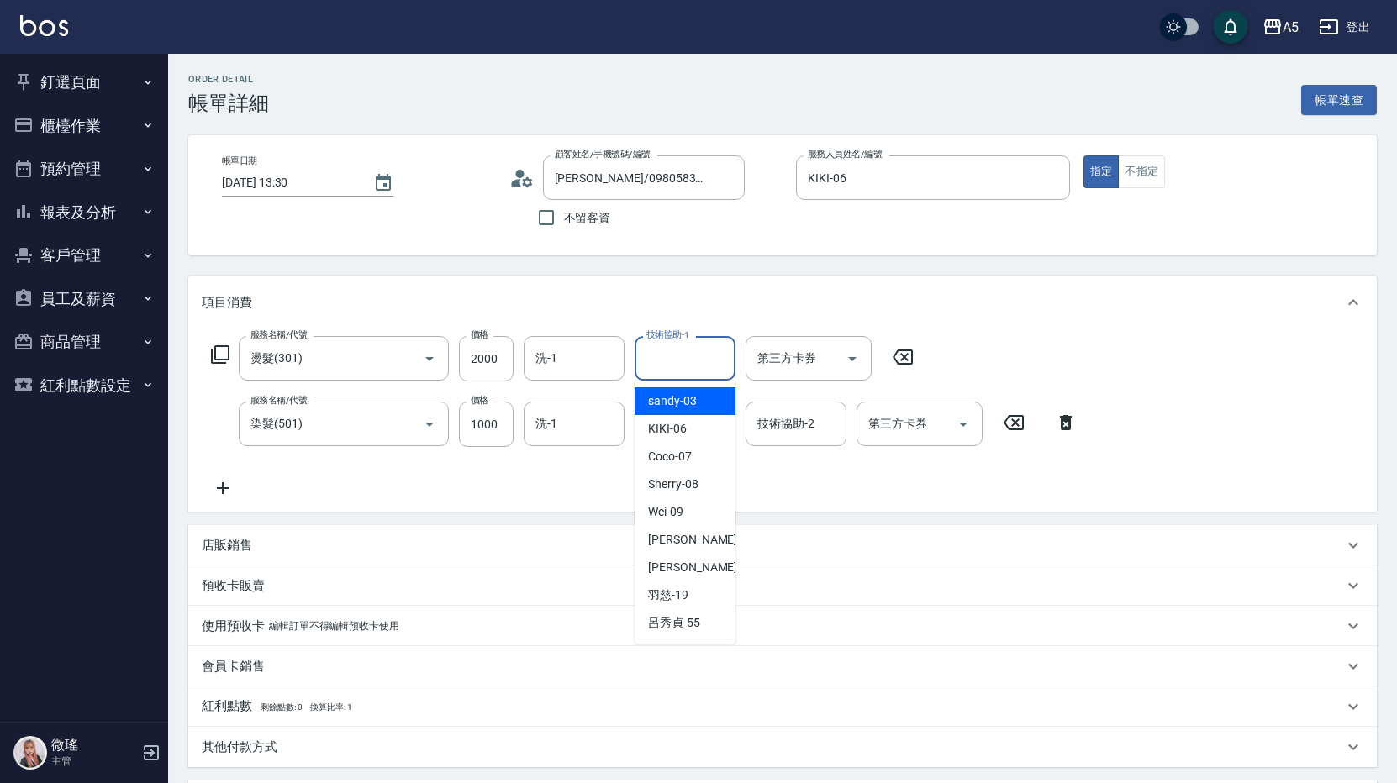
click at [645, 349] on input "技術協助-1" at bounding box center [685, 358] width 86 height 29
type input "Coco-07"
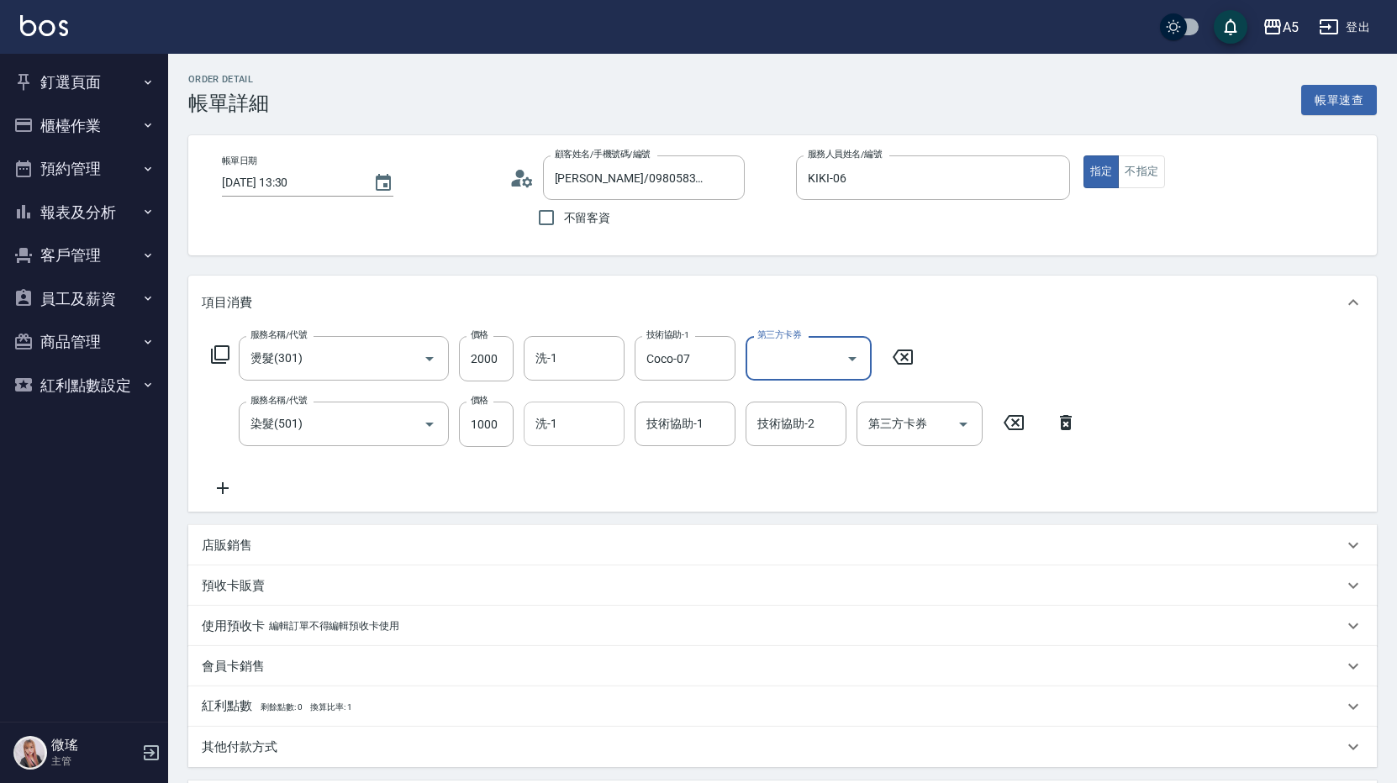
click at [567, 422] on input "洗-1" at bounding box center [574, 423] width 86 height 29
click at [713, 355] on icon "Clear" at bounding box center [717, 358] width 17 height 17
type input "1"
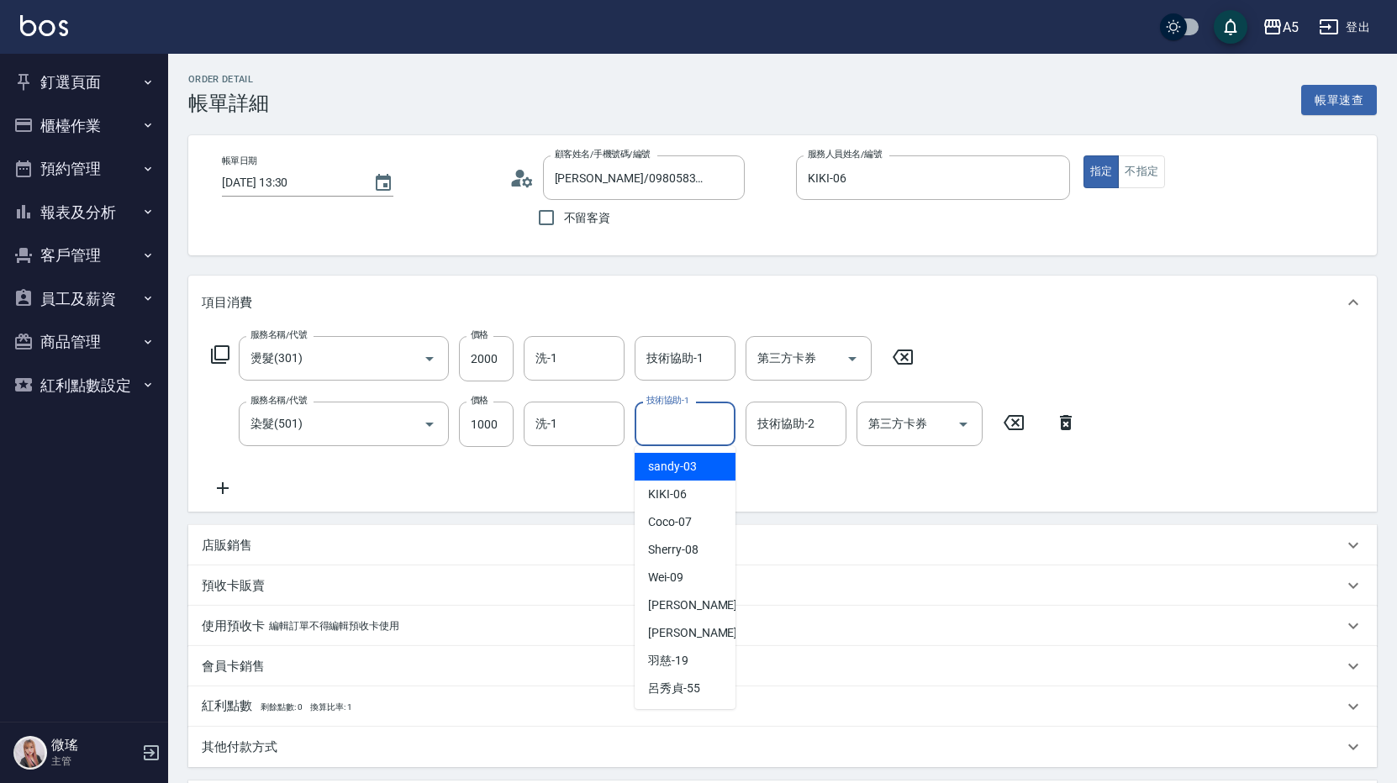
click at [662, 431] on input "技術協助-1" at bounding box center [685, 423] width 86 height 29
type input "Coco-07"
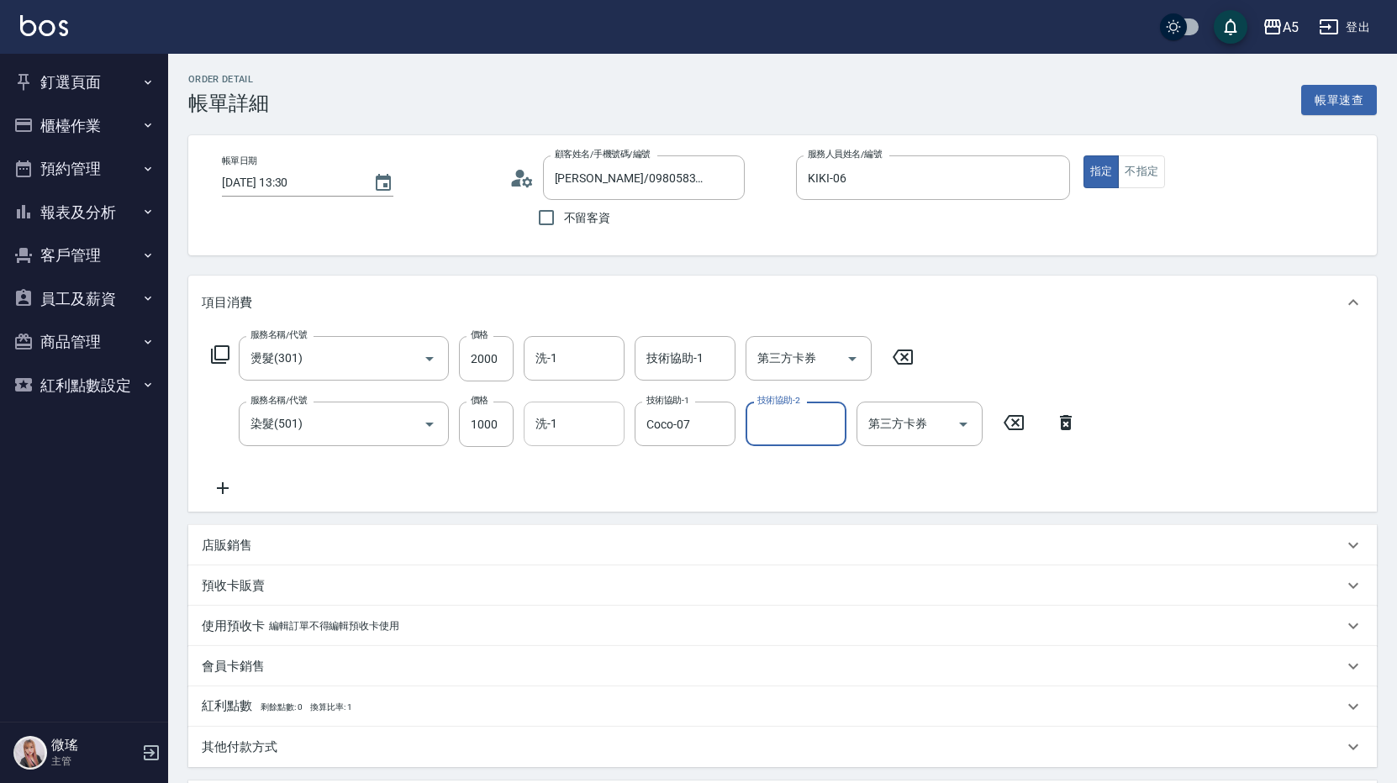
click at [555, 434] on input "洗-1" at bounding box center [574, 423] width 86 height 29
type input "[PERSON_NAME]-11"
click at [602, 424] on icon "Clear" at bounding box center [606, 424] width 17 height 17
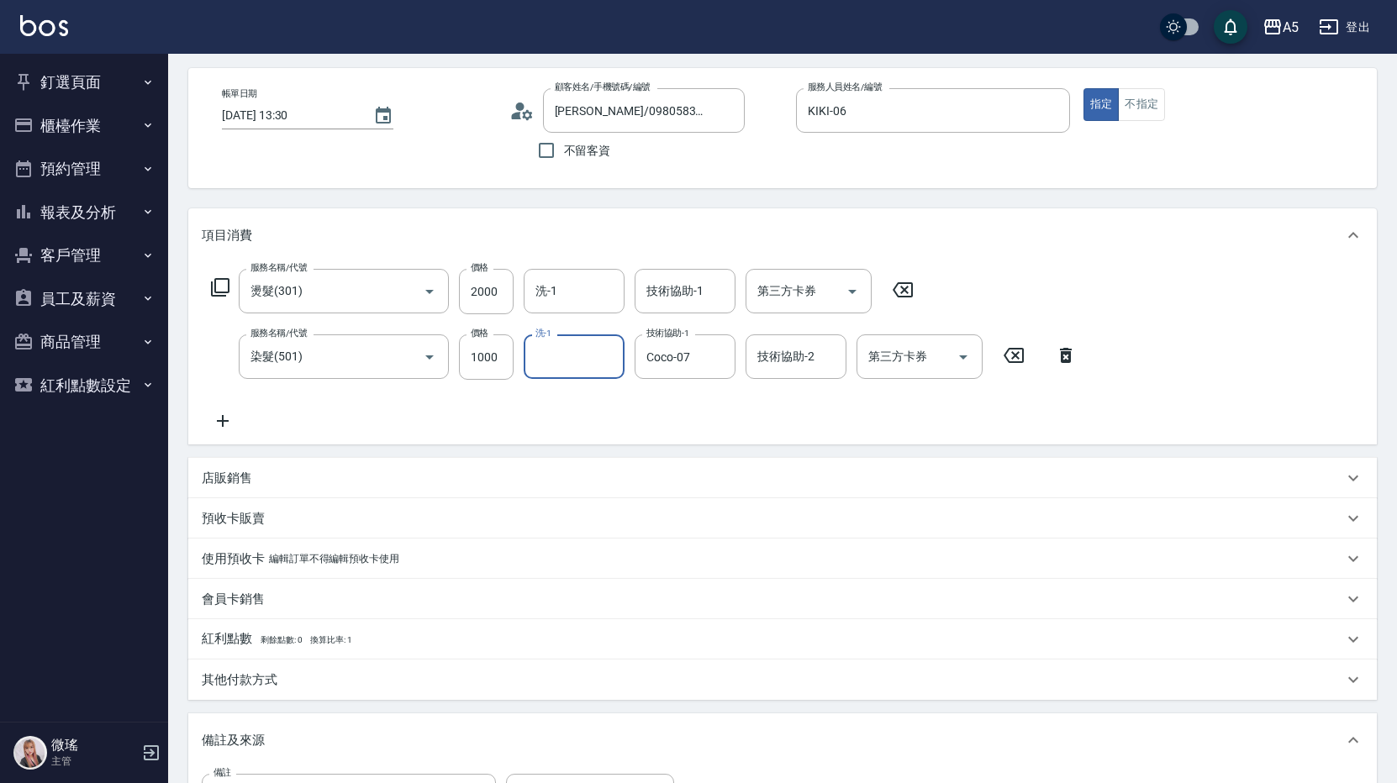
scroll to position [319, 0]
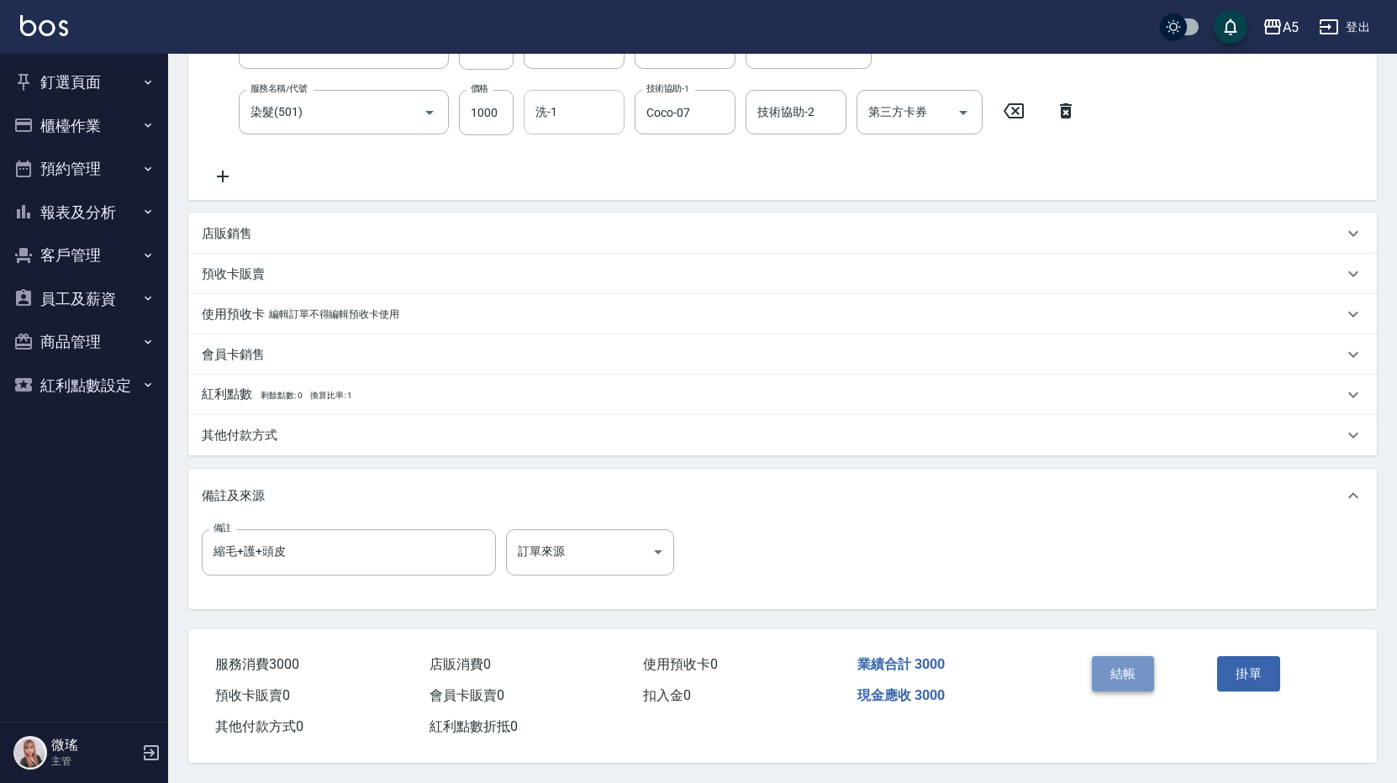
click at [1150, 669] on button "結帳" at bounding box center [1123, 673] width 63 height 35
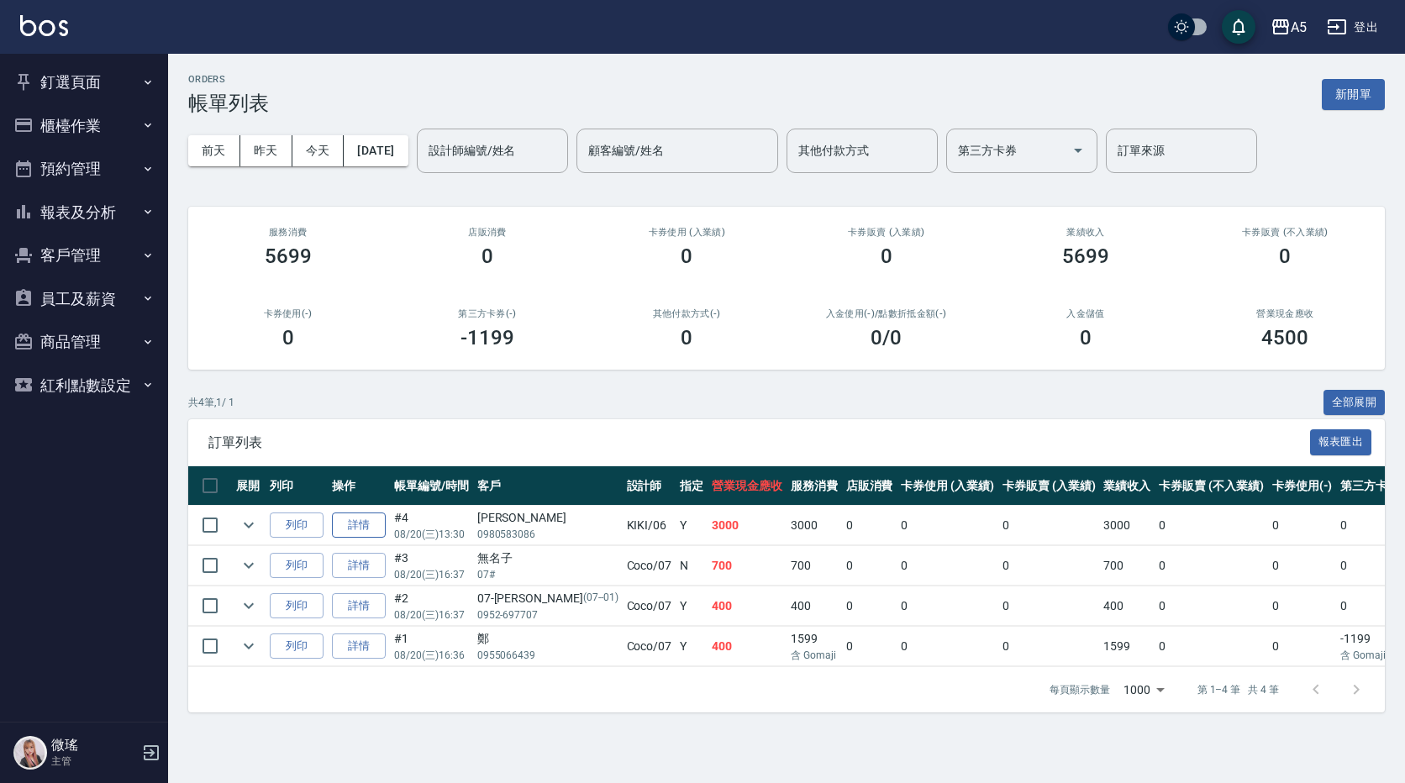
click at [337, 529] on link "詳情" at bounding box center [359, 526] width 54 height 26
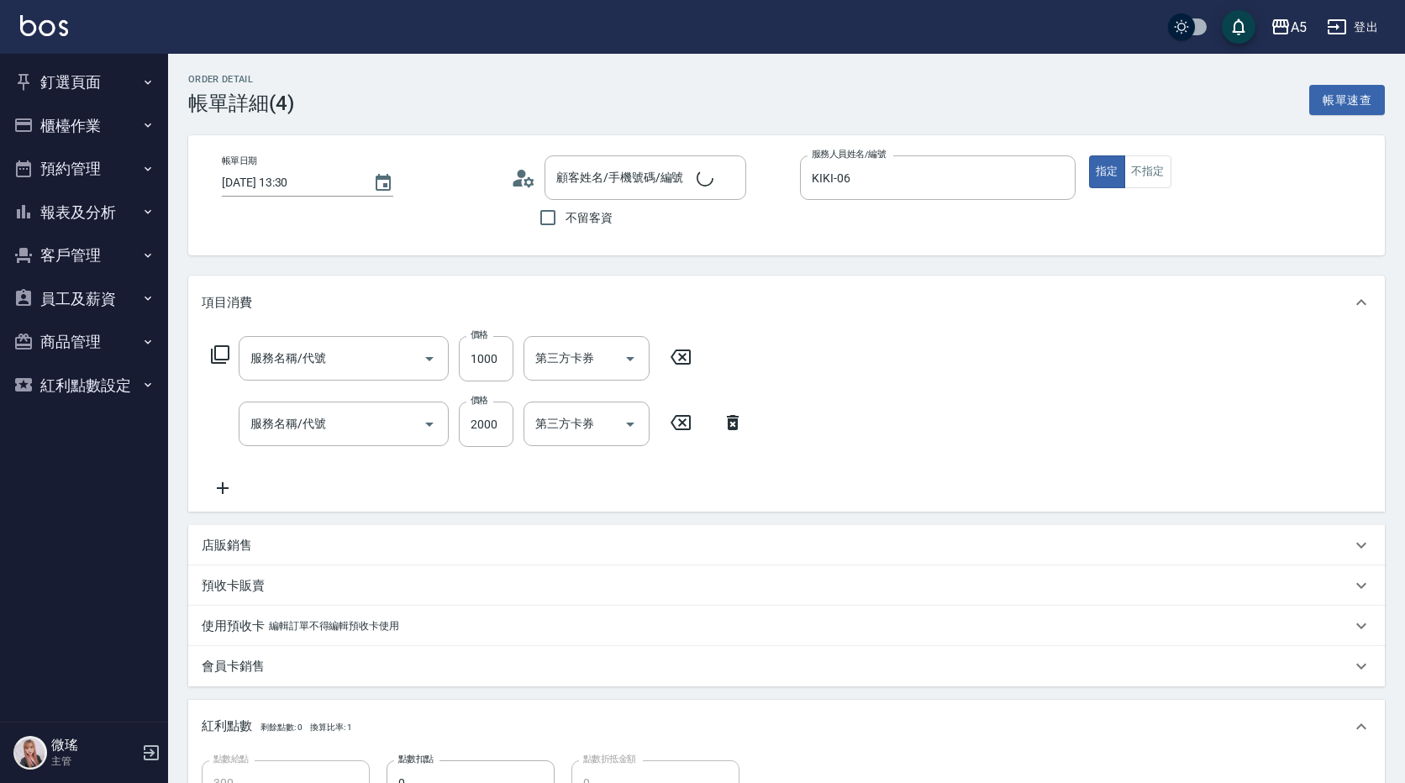
type input "[DATE] 13:30"
type input "KIKI-06"
type input "300"
type input "縮毛+護+頭皮"
type input "染髮(501)"
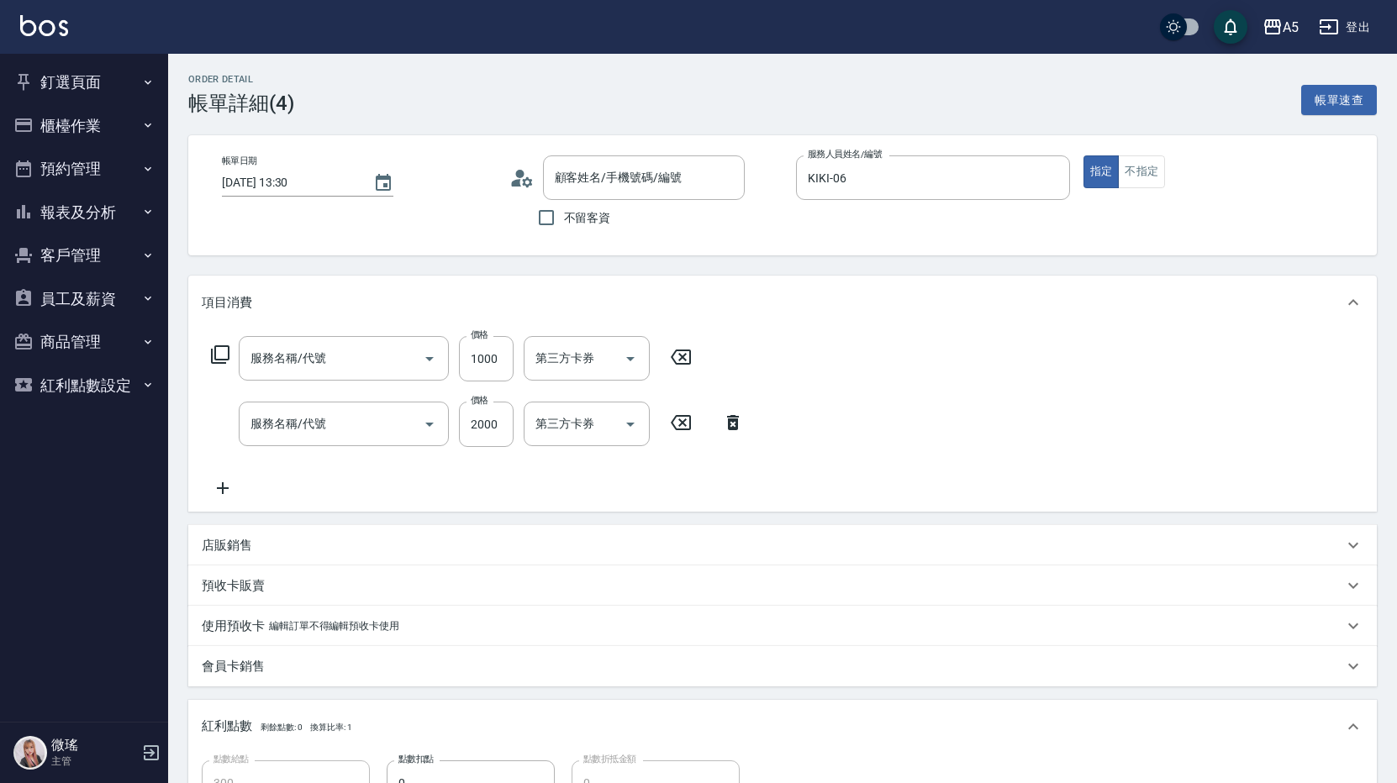
type input "燙髮(301)"
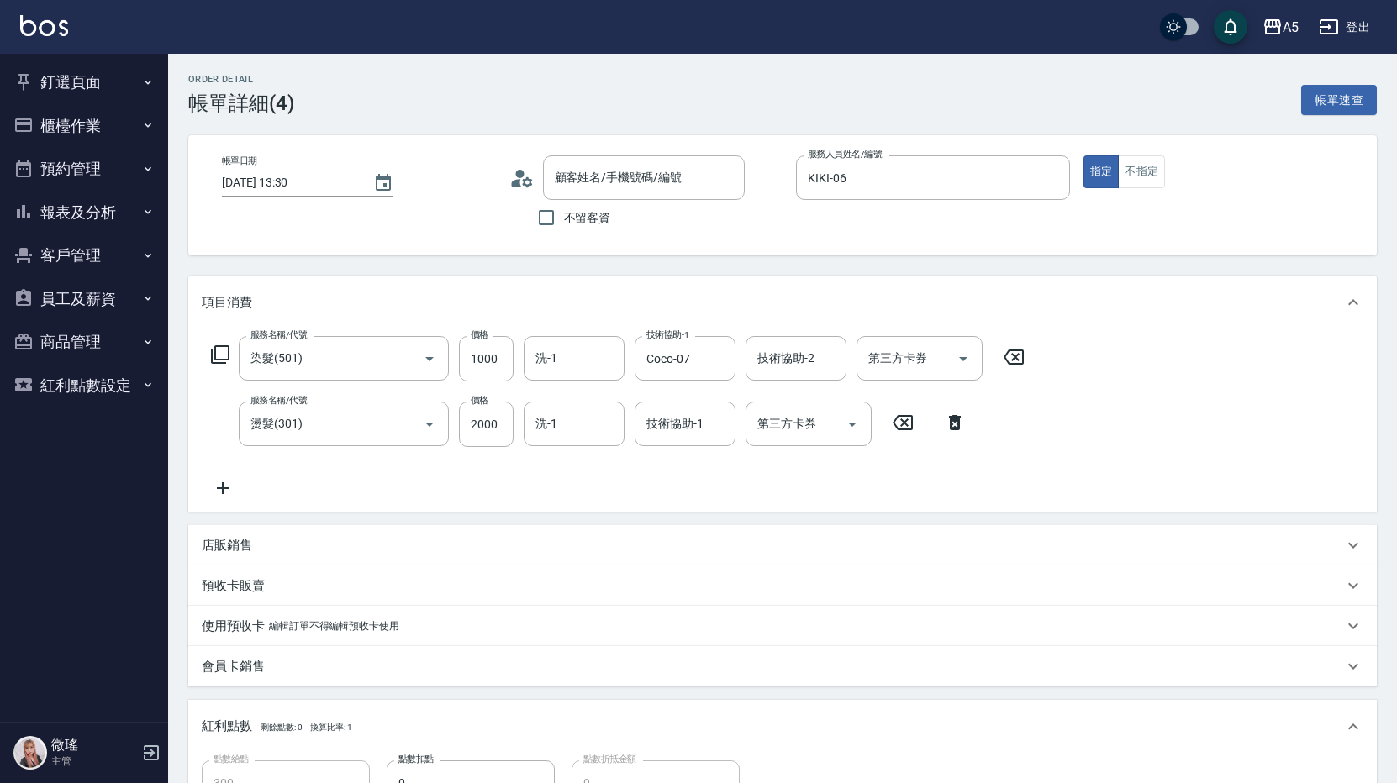
type input "[PERSON_NAME]/0980583086/"
click at [258, 541] on div "店販銷售" at bounding box center [772, 546] width 1141 height 18
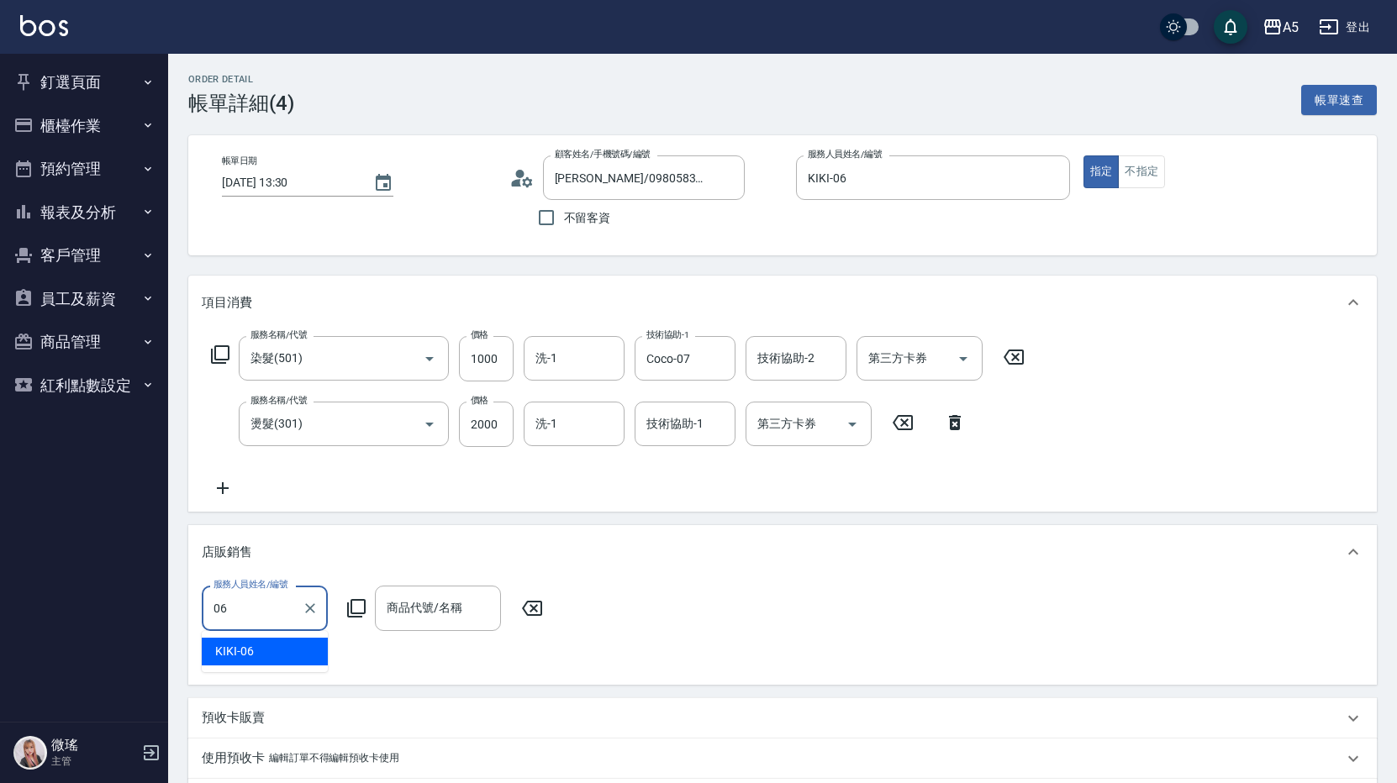
type input "KIKI-06"
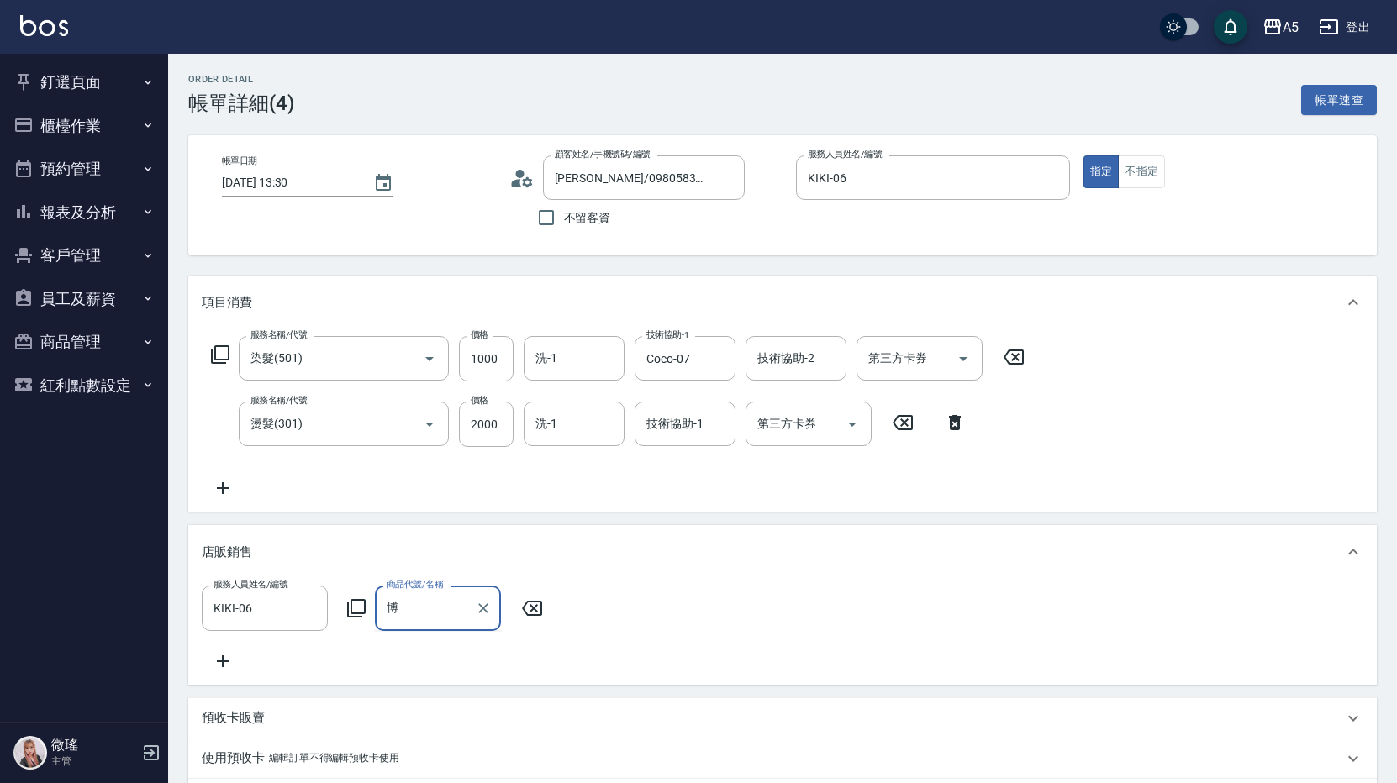
type input "鉑"
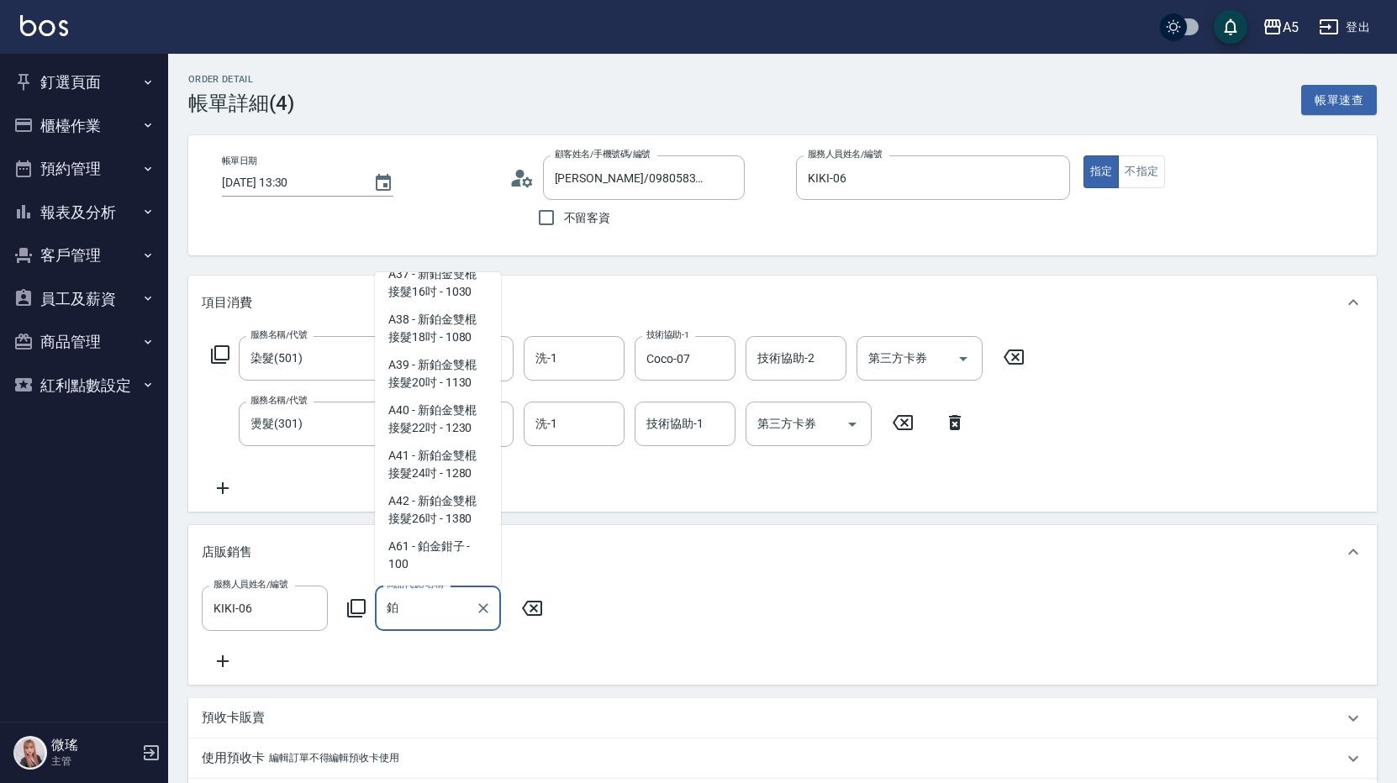
scroll to position [756, 0]
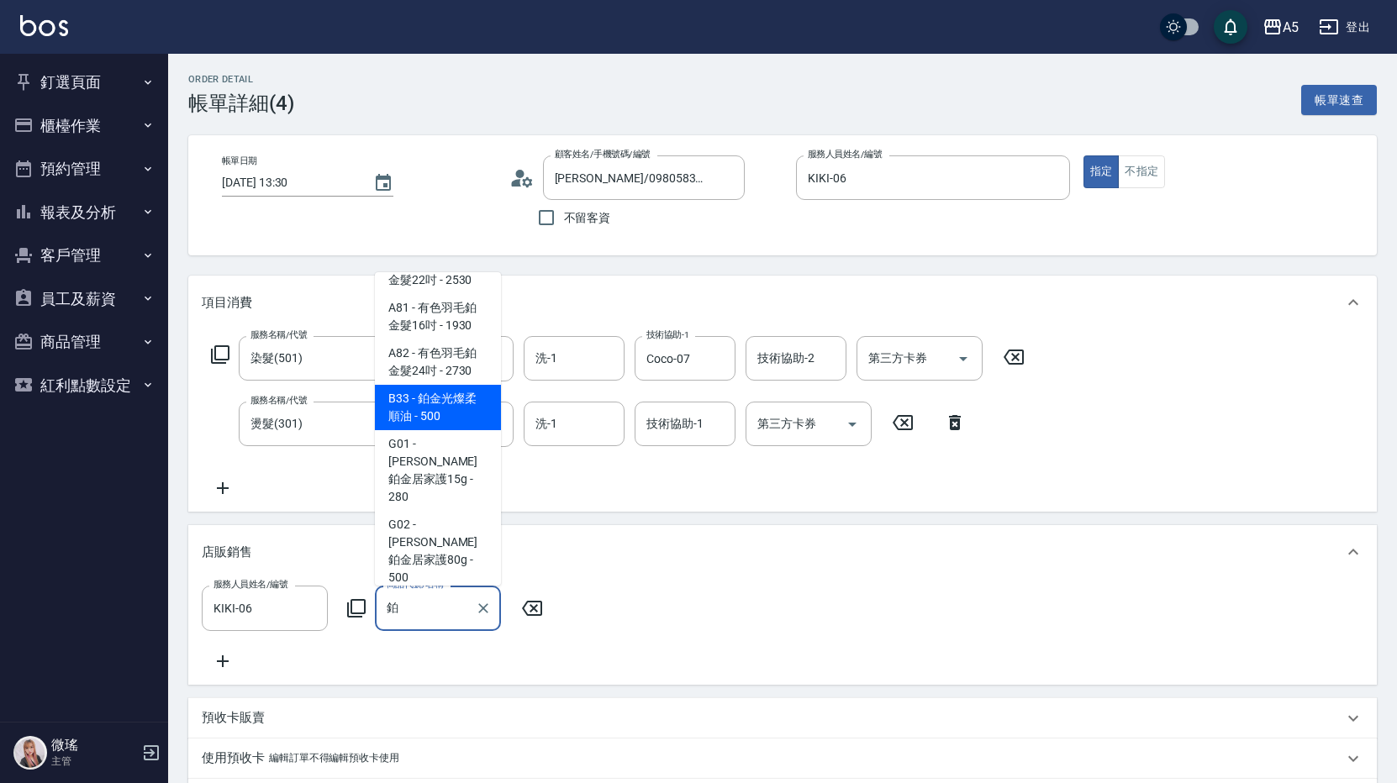
click at [428, 412] on span "B33 - 鉑金光燦柔順油 - 500" at bounding box center [438, 407] width 126 height 45
type input "350"
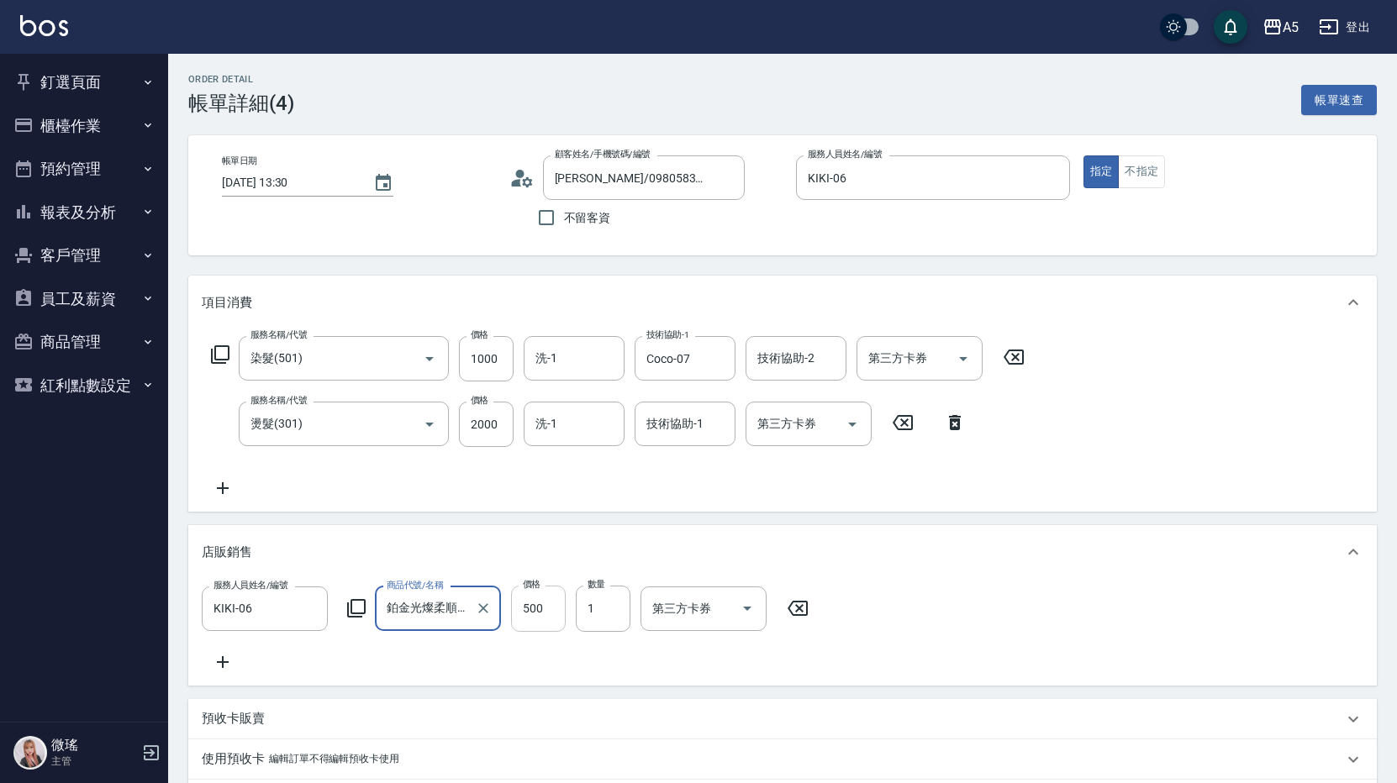
type input "鉑金光燦柔順油"
click at [551, 609] on input "500" at bounding box center [538, 608] width 55 height 45
type input "8"
type input "300"
drag, startPoint x: 544, startPoint y: 614, endPoint x: 510, endPoint y: 618, distance: 33.8
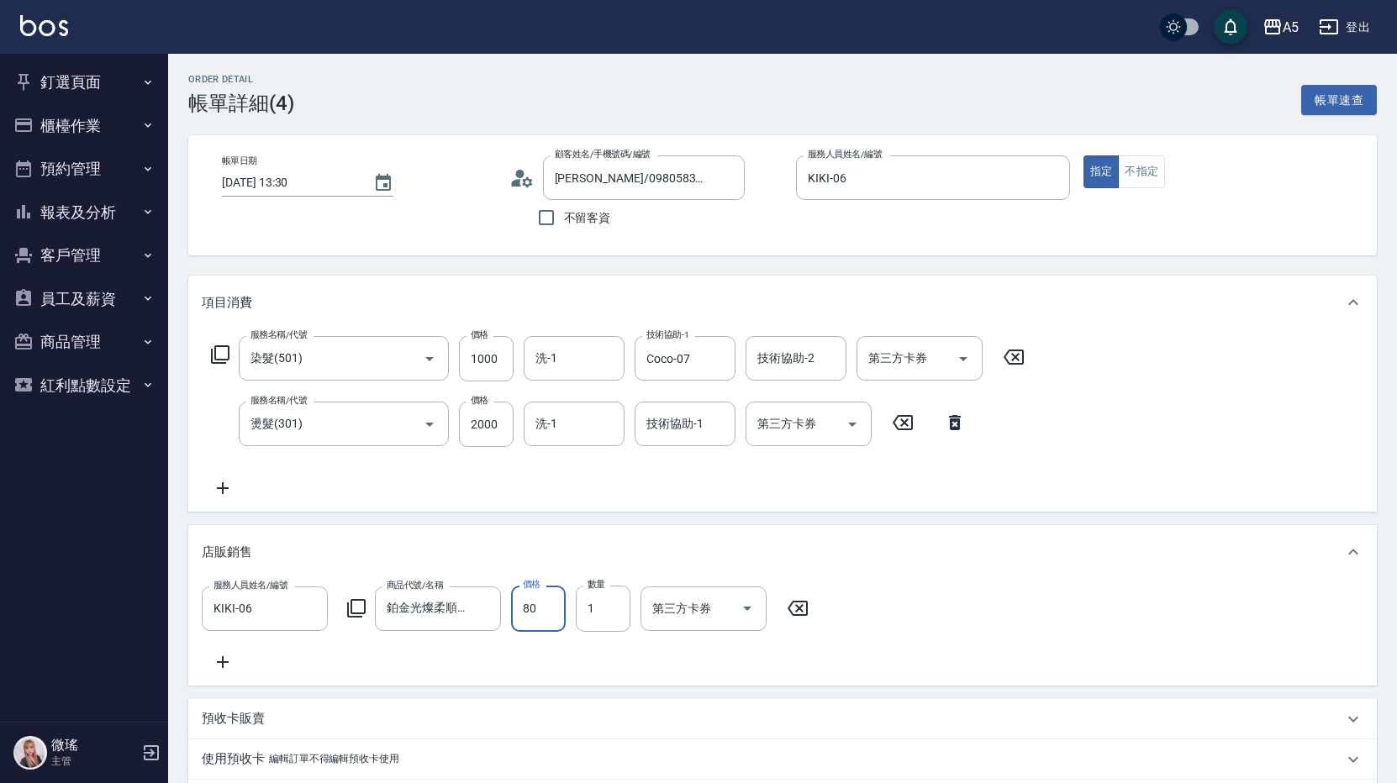
click at [503, 620] on div "服務人員姓名/編號 KIKI-06 服務人員姓名/編號 商品代號/名稱 鉑金光燦柔順油 商品代號/名稱 價格 80 價格 數量 1 數量 第三方卡券 第三方卡券" at bounding box center [510, 608] width 617 height 45
type input "40"
type input "340"
type input "400"
click at [613, 616] on input "1" at bounding box center [603, 608] width 55 height 45
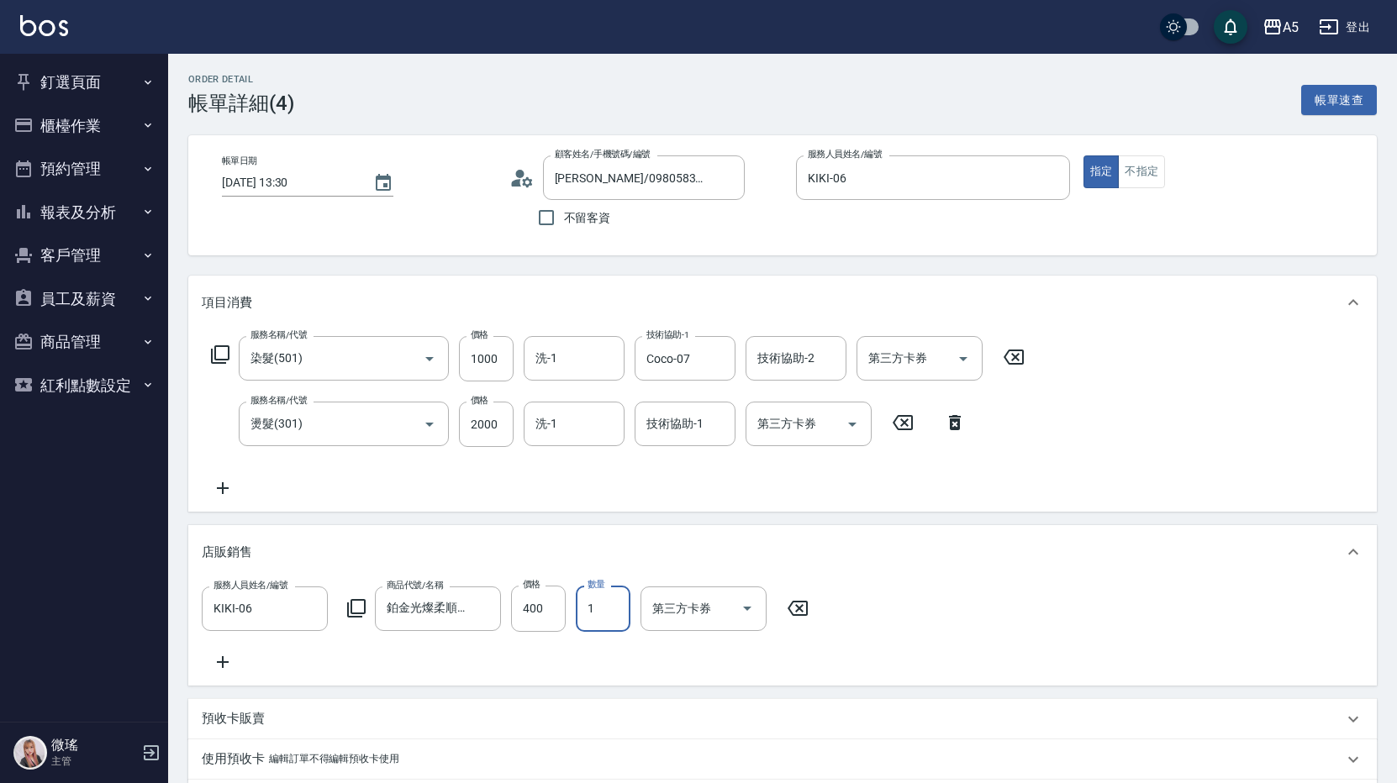
type input "380"
type input "2"
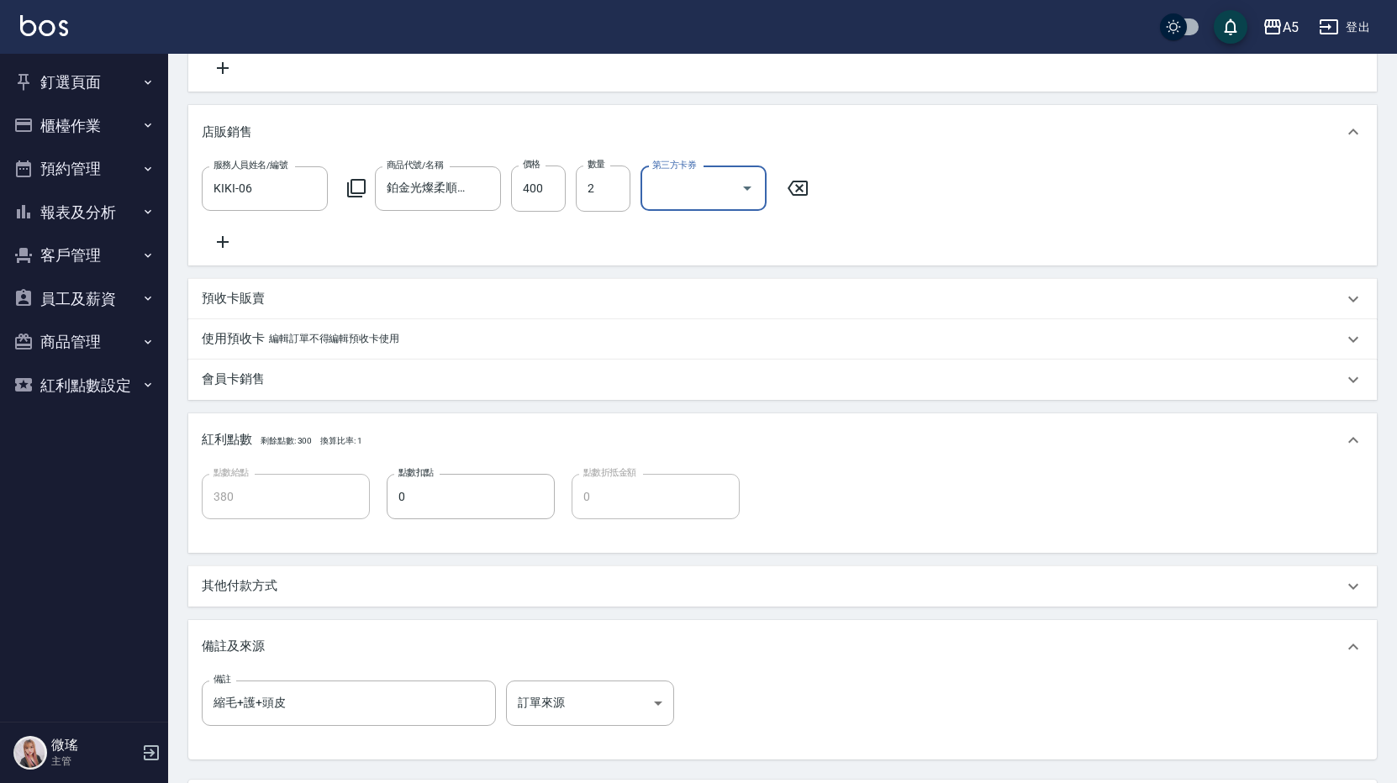
scroll to position [591, 0]
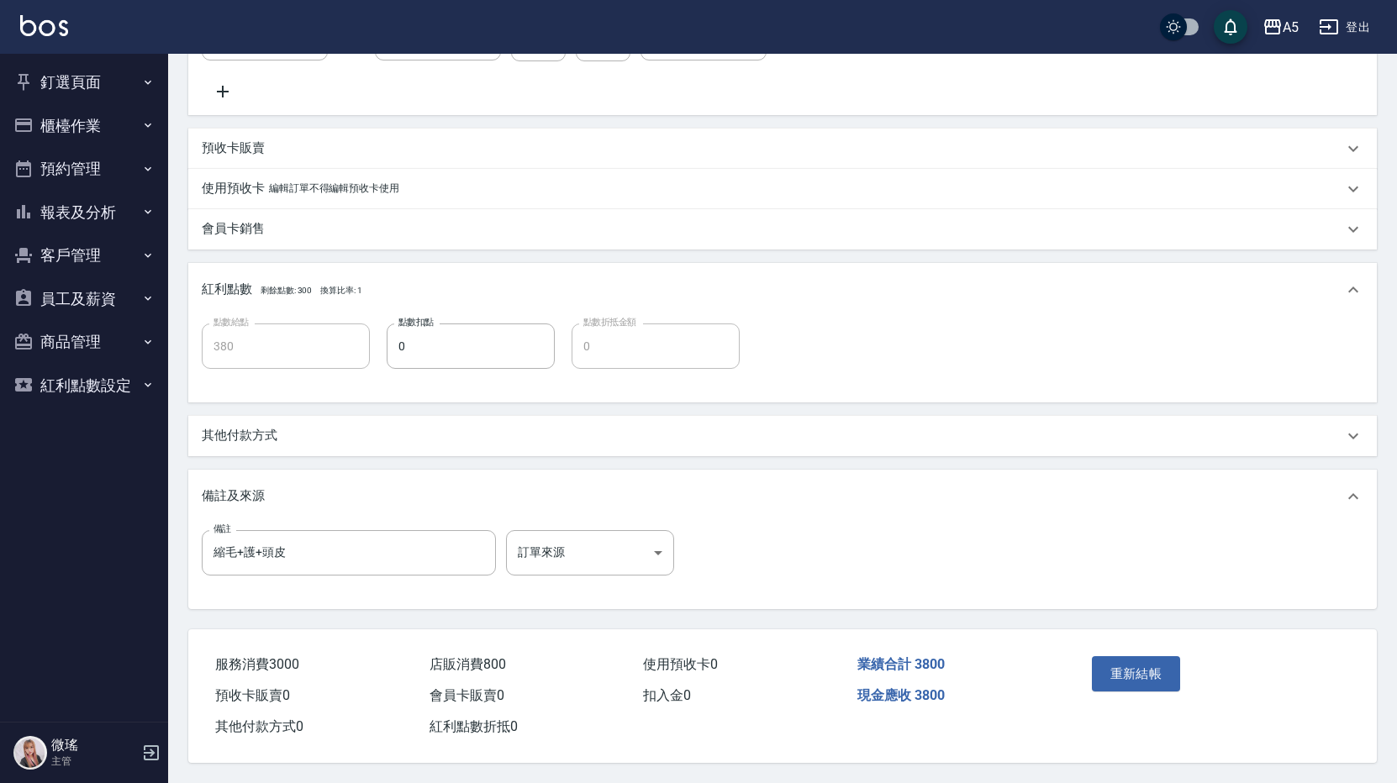
click at [297, 429] on div "其他付款方式" at bounding box center [772, 436] width 1141 height 18
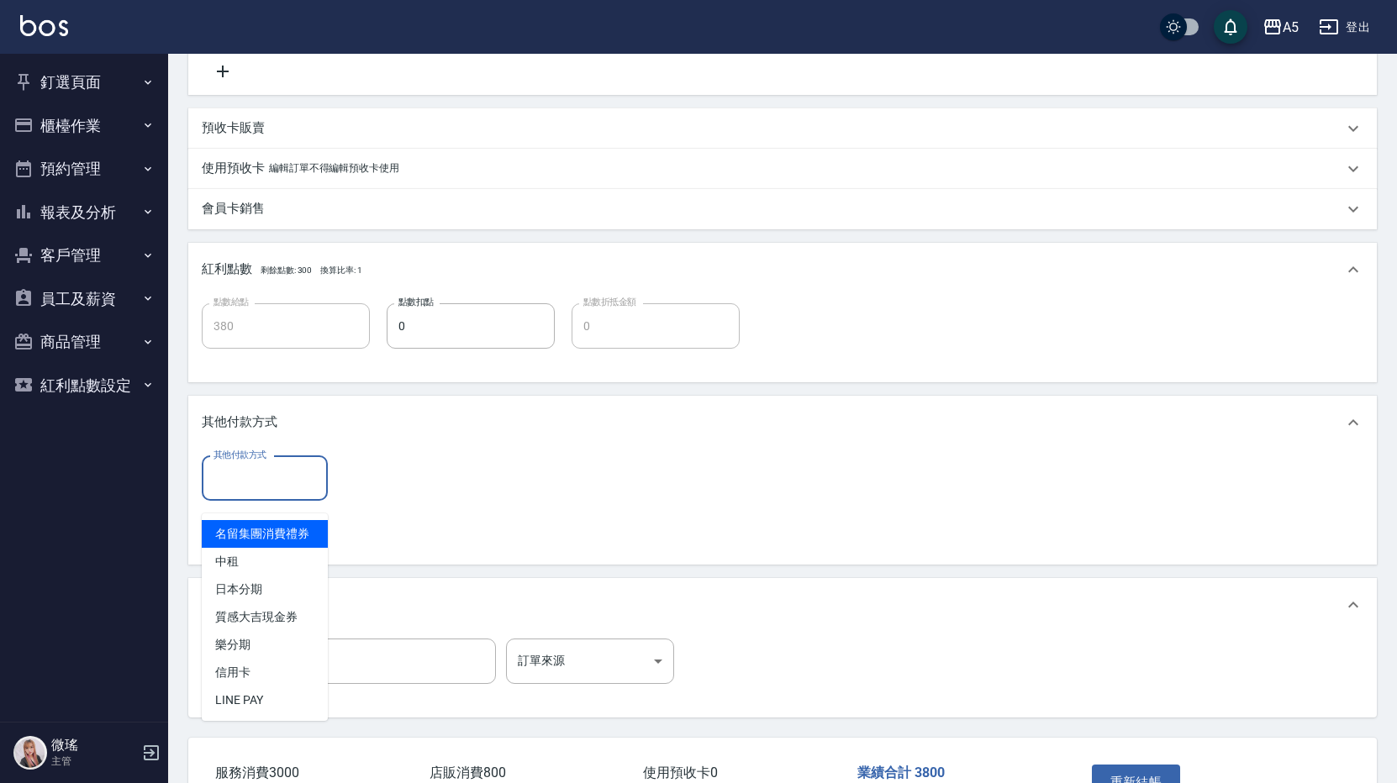
click at [264, 493] on input "其他付款方式" at bounding box center [264, 478] width 111 height 29
click at [259, 560] on span "中租" at bounding box center [265, 562] width 126 height 28
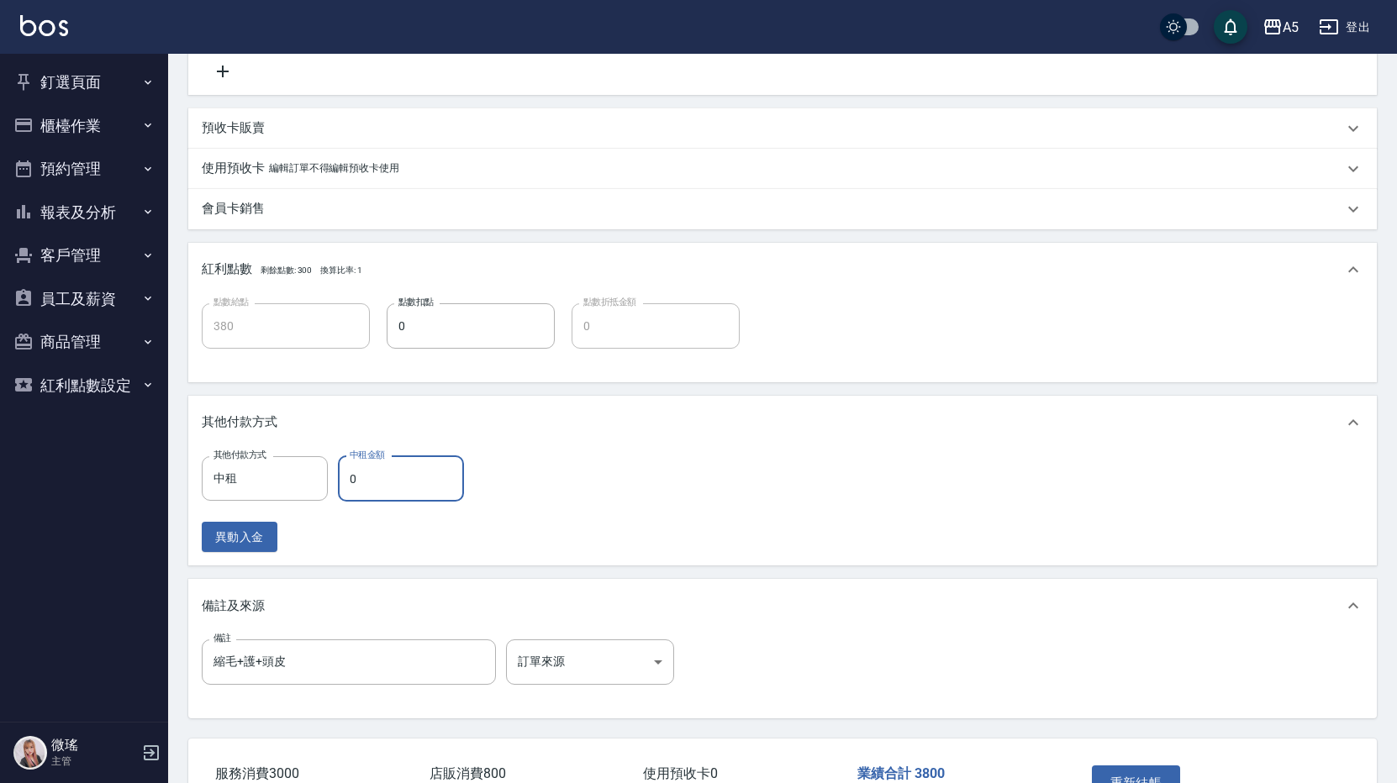
type input "中租0"
type input "0"
type input "中租"
type input "370"
type input "380"
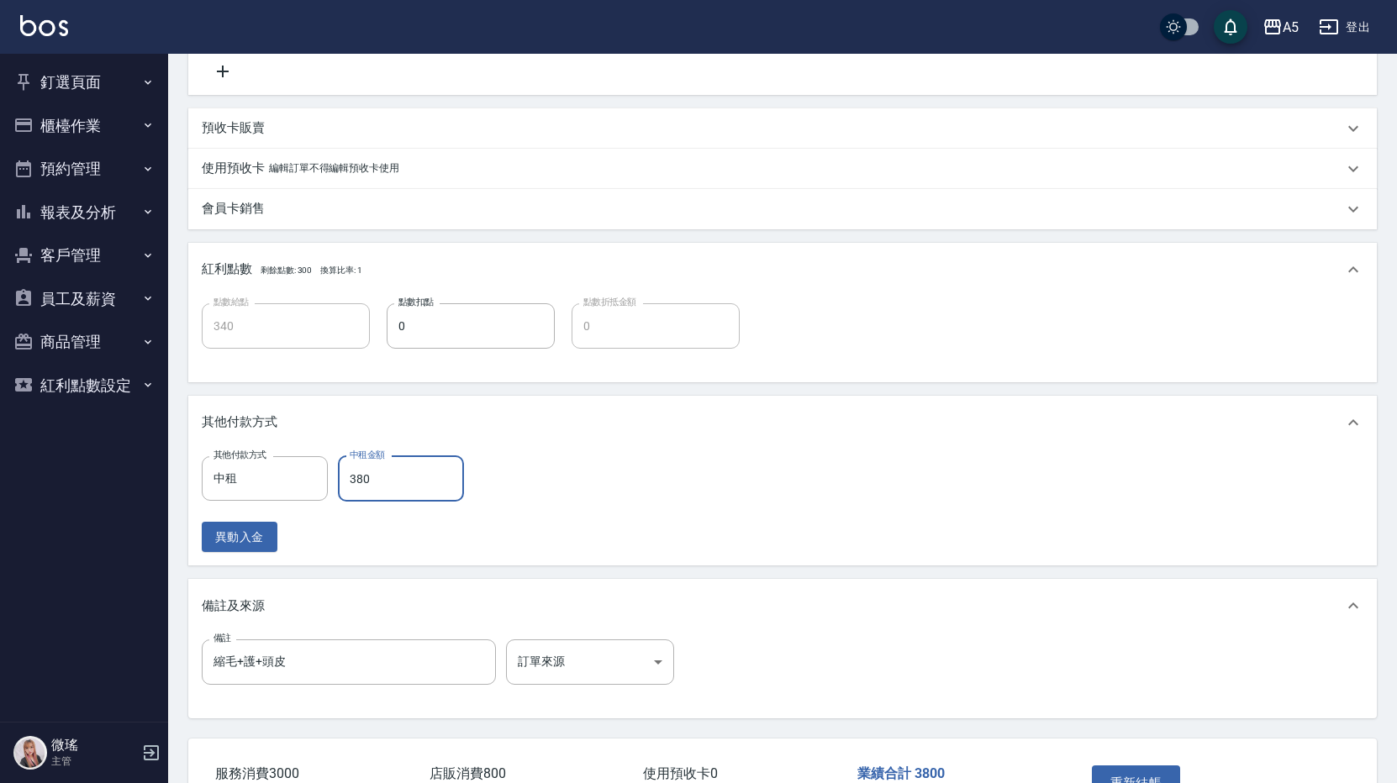
type input "0"
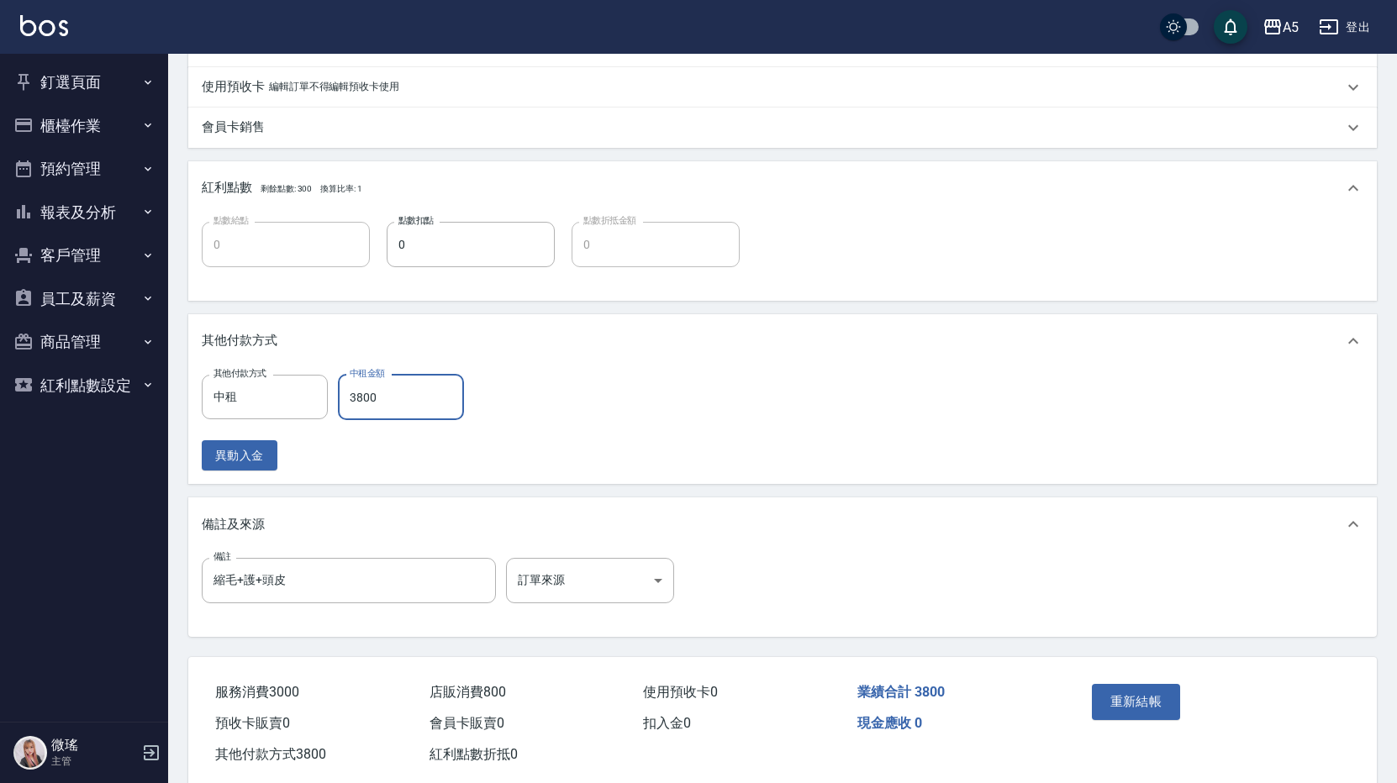
scroll to position [720, 0]
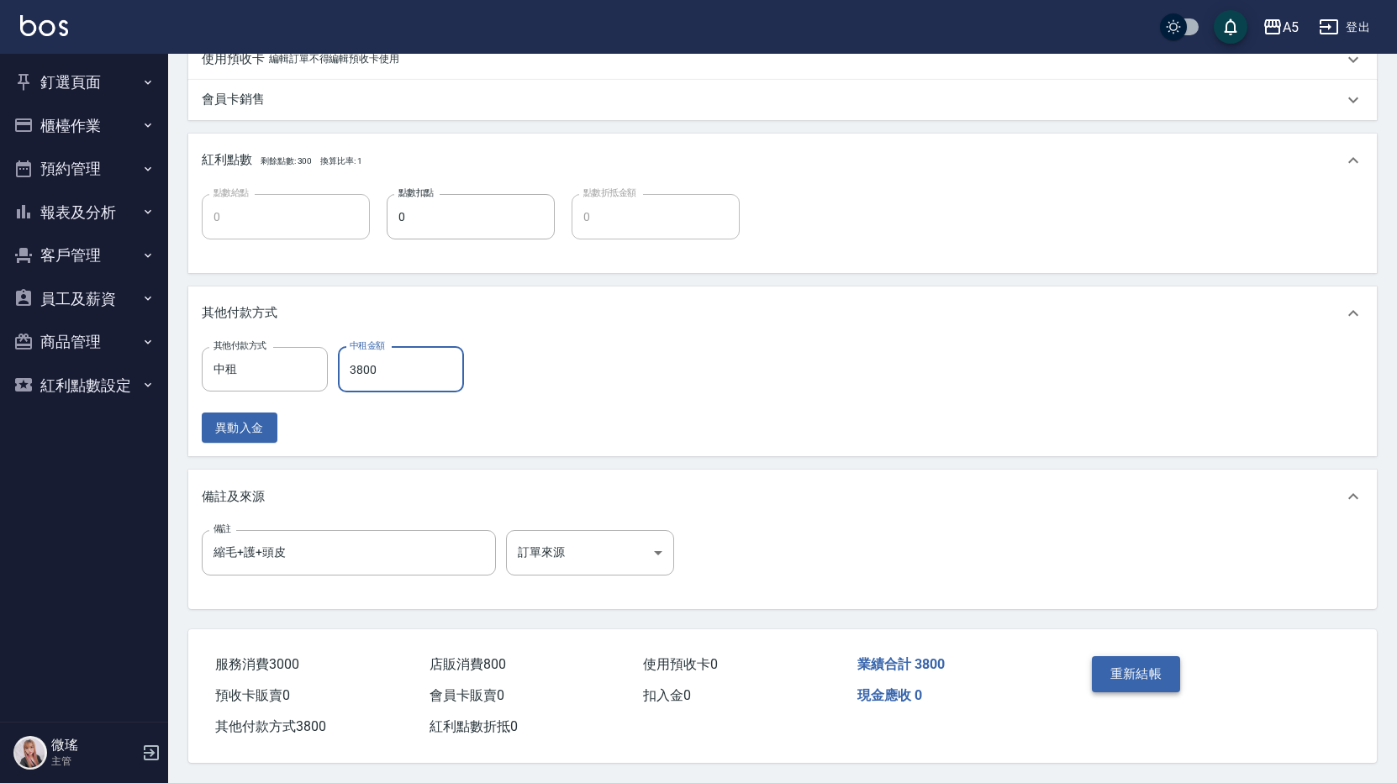
type input "3800"
click at [1116, 670] on button "重新結帳" at bounding box center [1136, 673] width 89 height 35
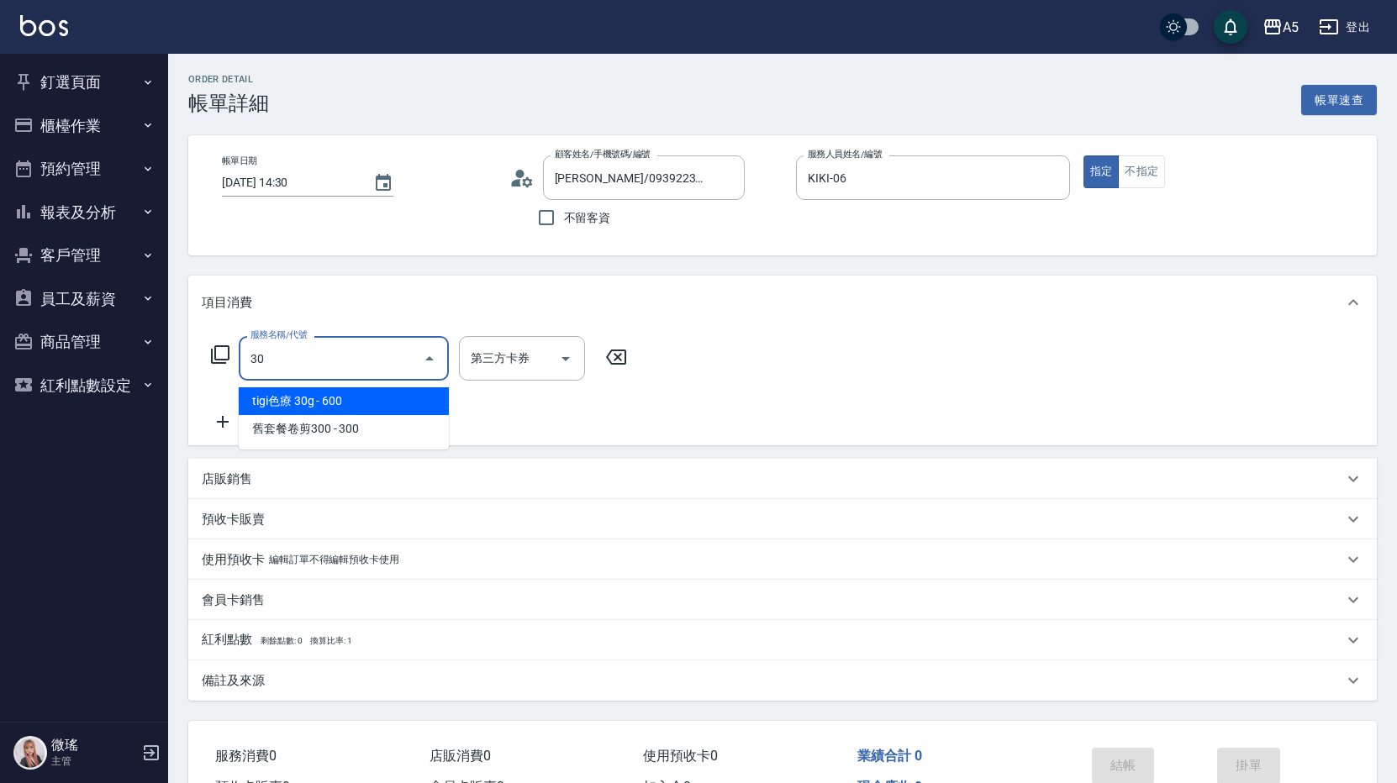
type input "301"
type input "150"
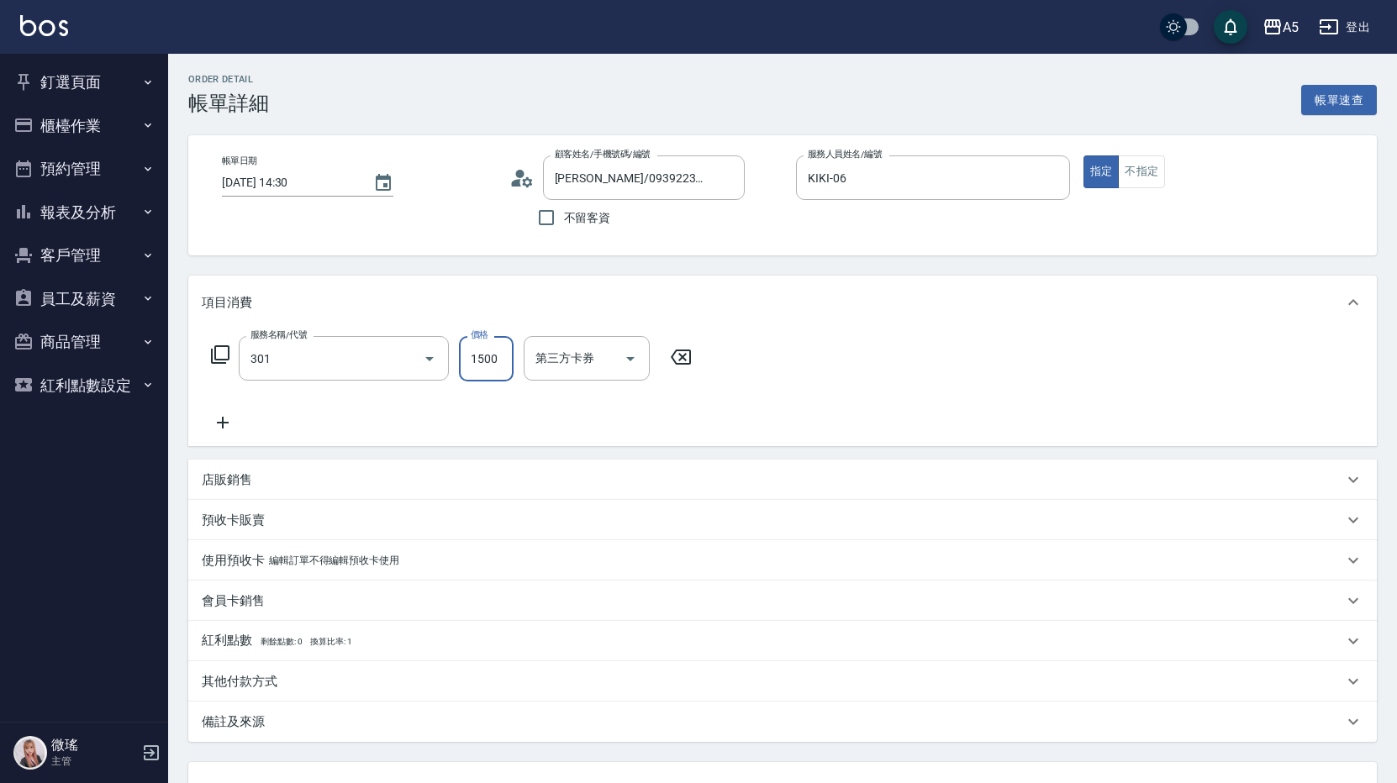
type input "燙髮(301)"
type input "2"
type input "0"
type input "200"
type input "20"
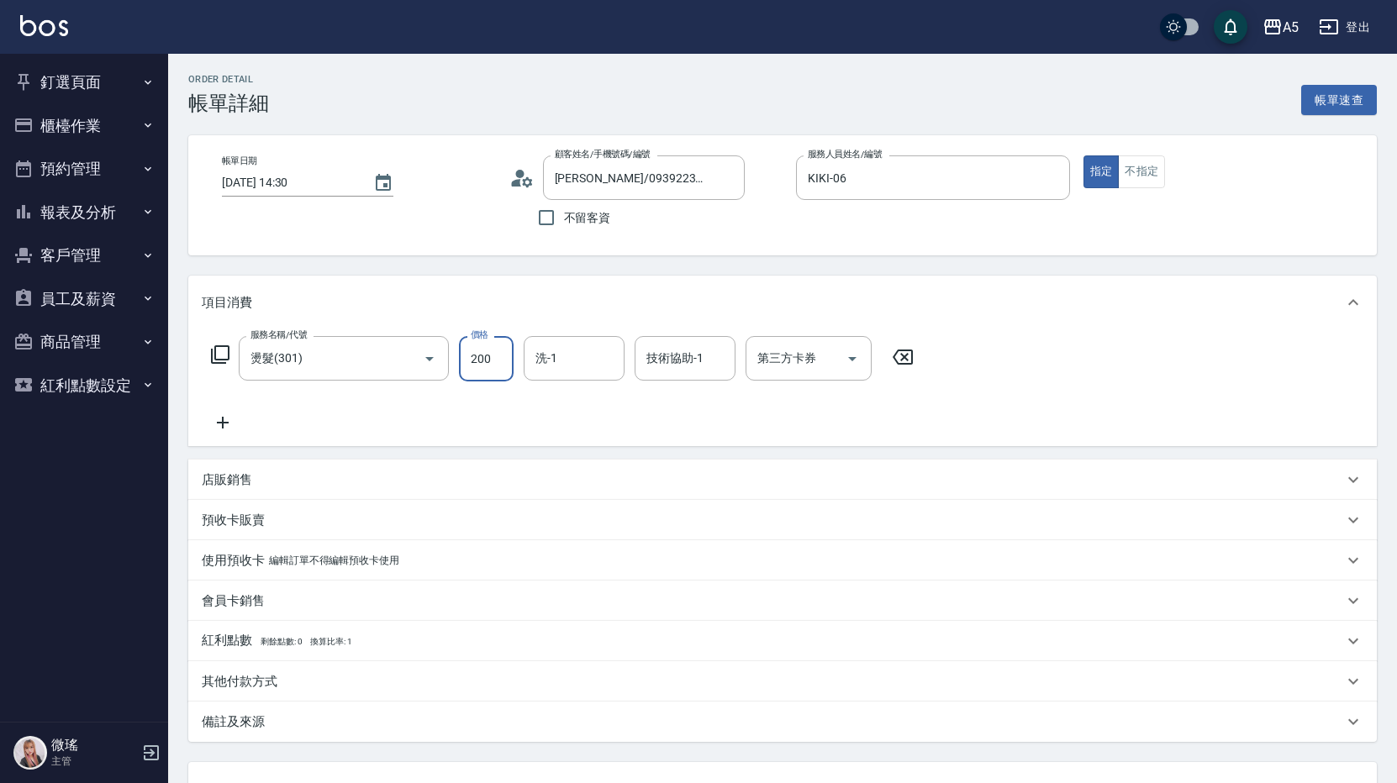
type input "2000"
type input "200"
type input "2000"
type input "[PERSON_NAME]-11"
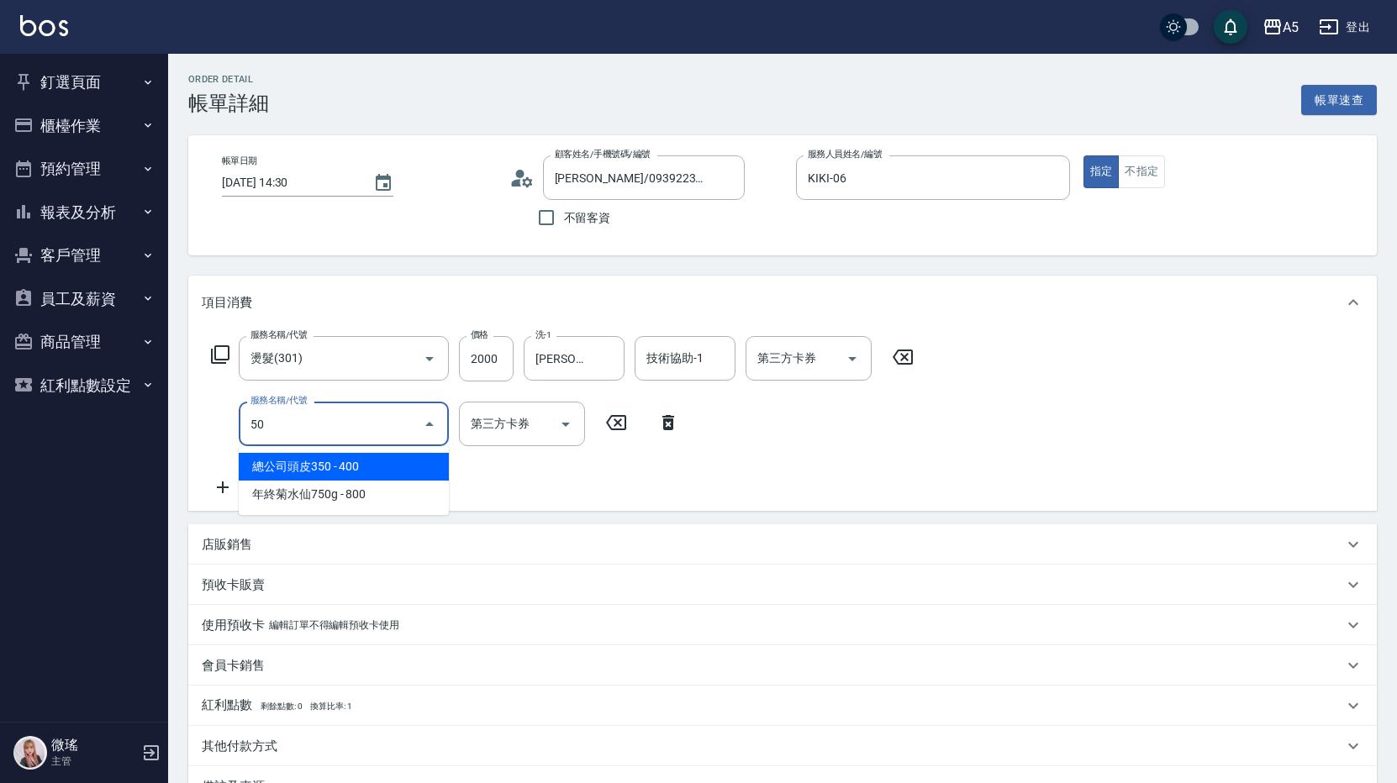
type input "501"
type input "300"
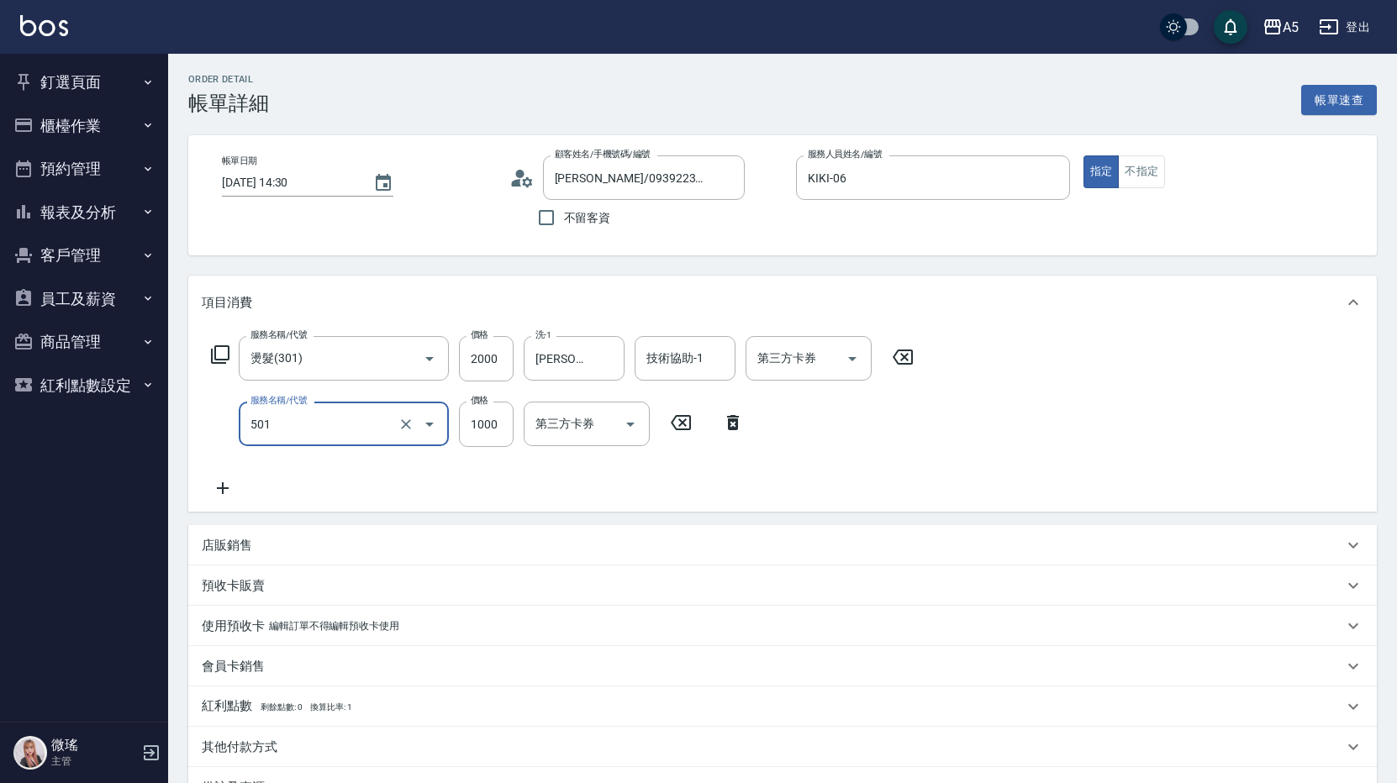
type input "染髮(501)"
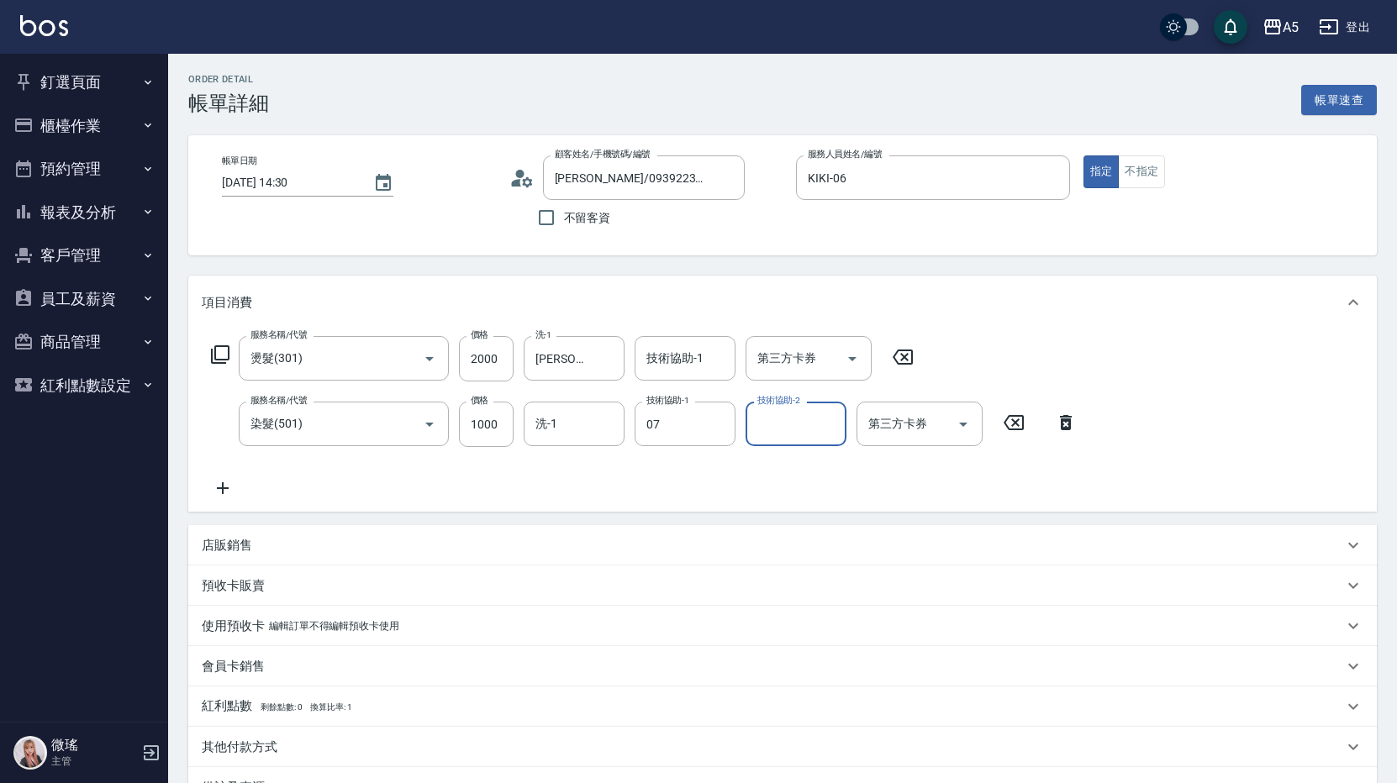
type input "Coco-07"
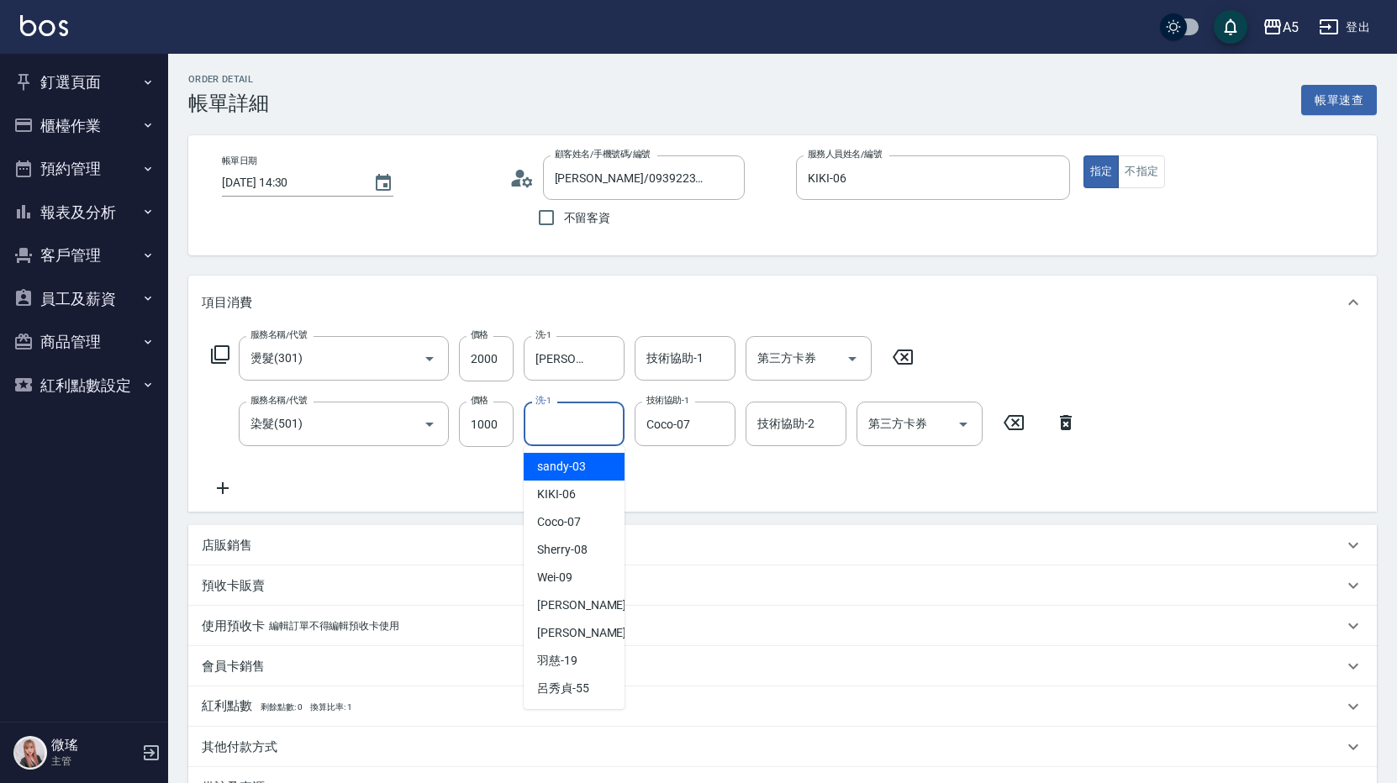
click at [595, 417] on input "洗-1" at bounding box center [574, 423] width 86 height 29
type input "Coco-07"
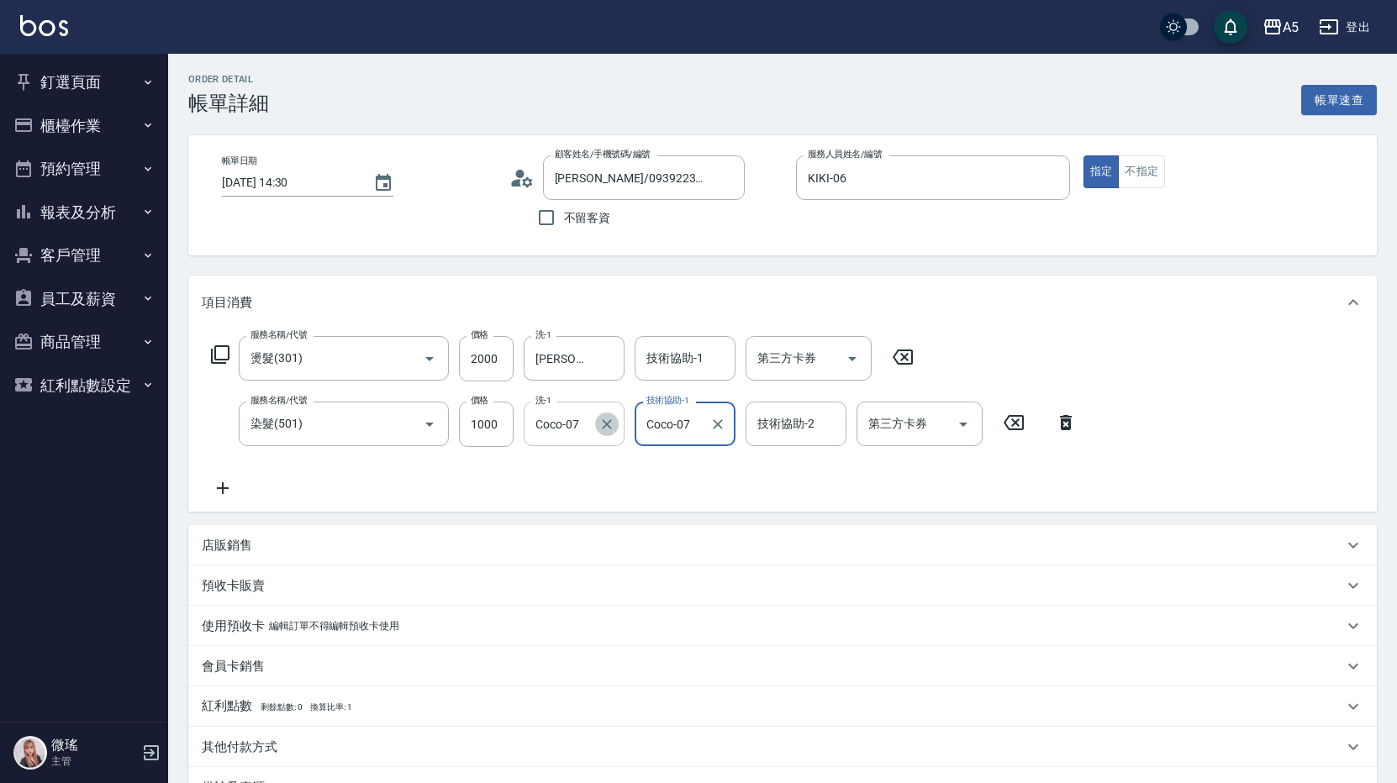
click at [612, 425] on icon "Clear" at bounding box center [606, 424] width 17 height 17
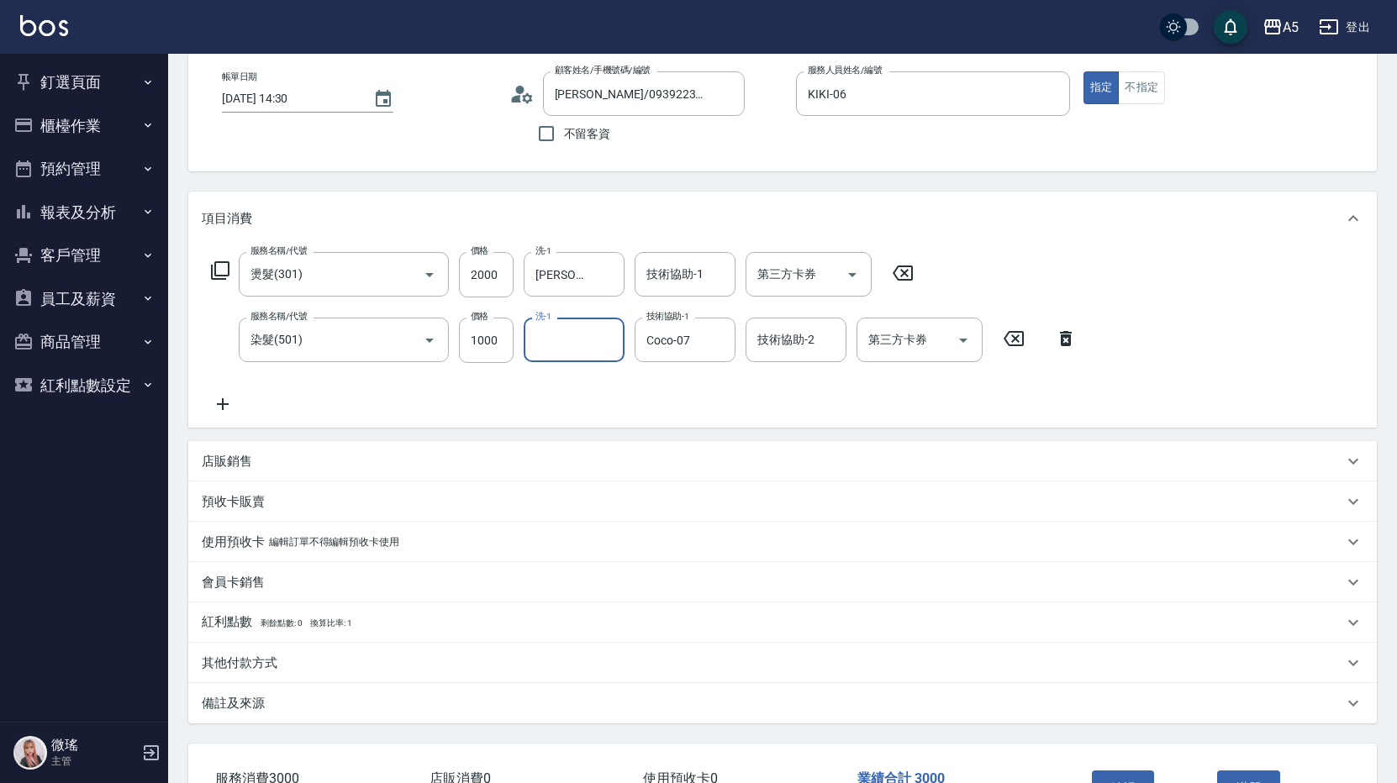
scroll to position [168, 0]
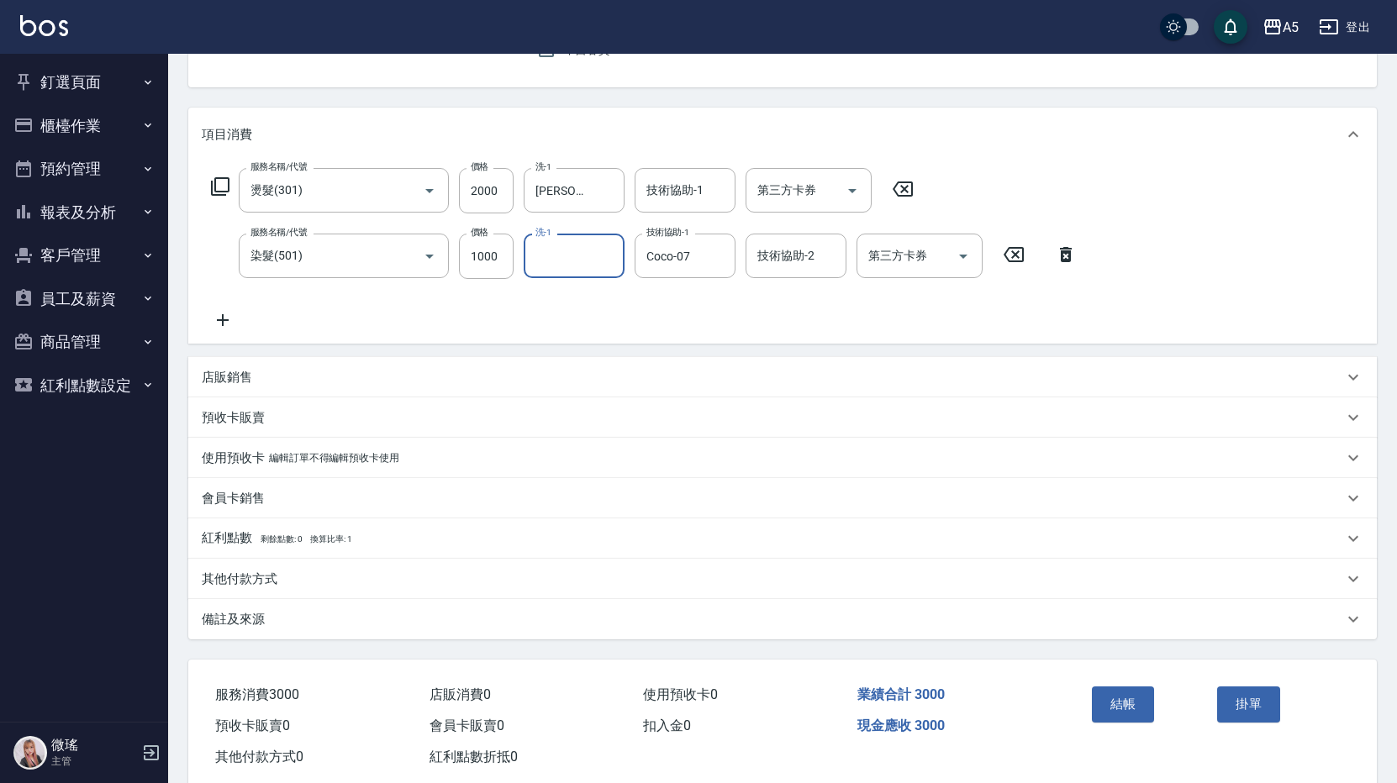
click at [1142, 692] on button "結帳" at bounding box center [1123, 704] width 63 height 35
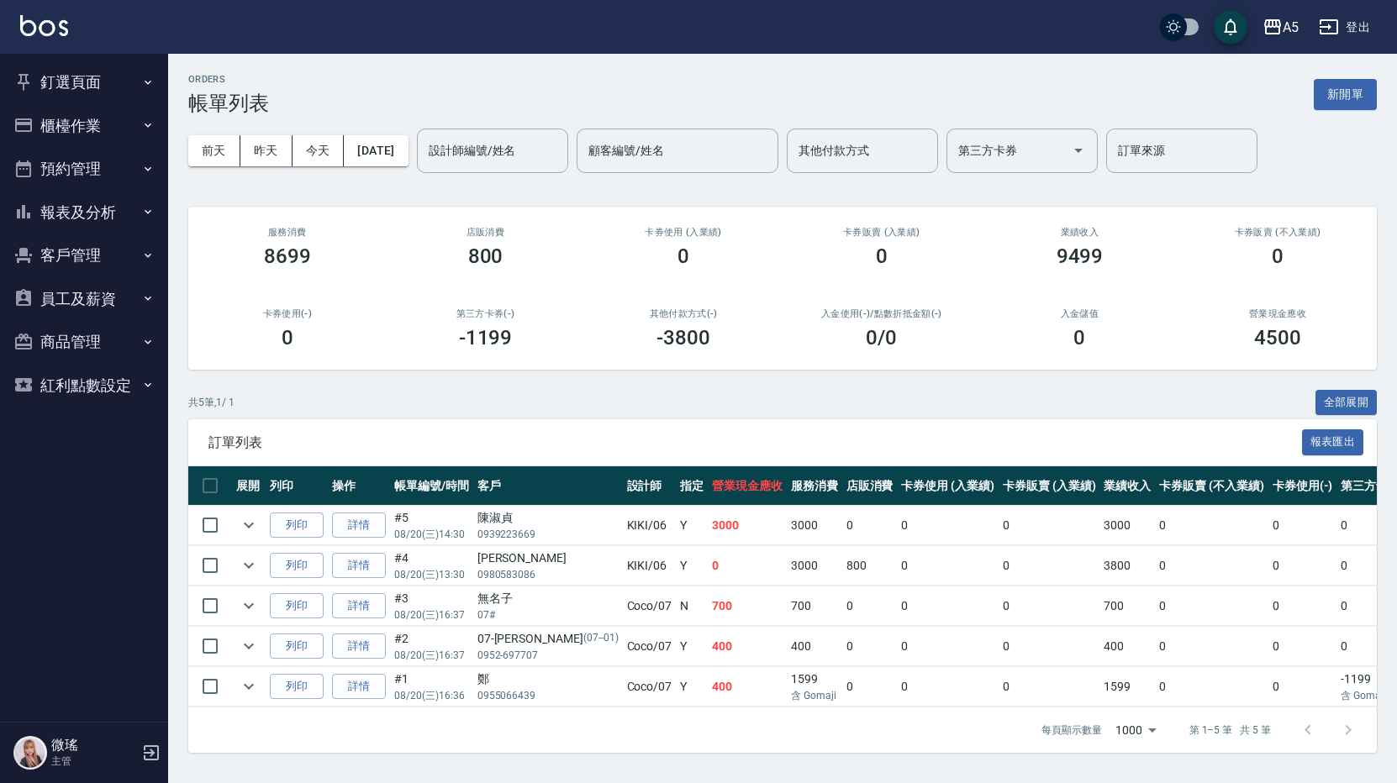
click at [55, 82] on button "釘選頁面" at bounding box center [84, 83] width 155 height 44
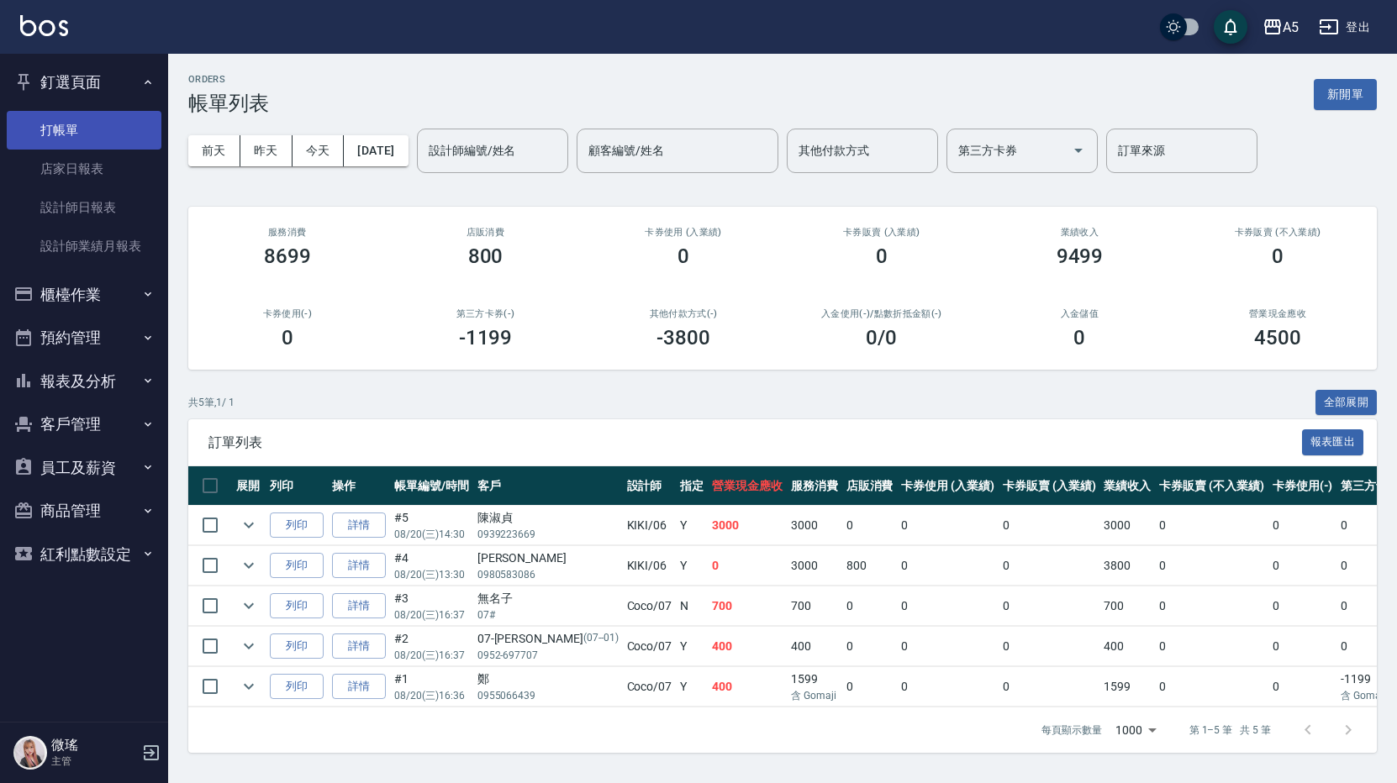
click at [50, 113] on link "打帳單" at bounding box center [84, 130] width 155 height 39
